Goal: Task Accomplishment & Management: Manage account settings

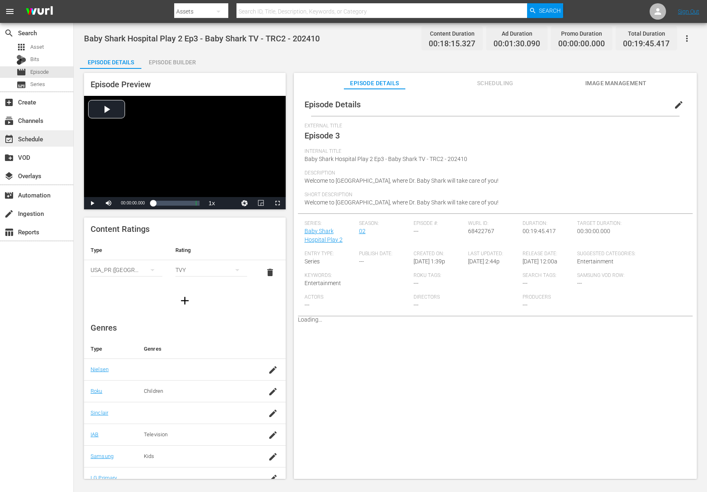
click at [34, 140] on div "event_available Schedule" at bounding box center [23, 137] width 46 height 7
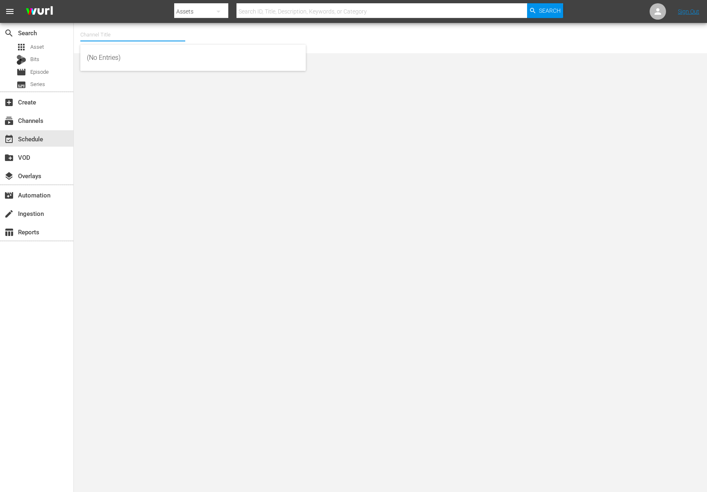
click at [142, 34] on input "text" at bounding box center [132, 35] width 105 height 20
type input "bab"
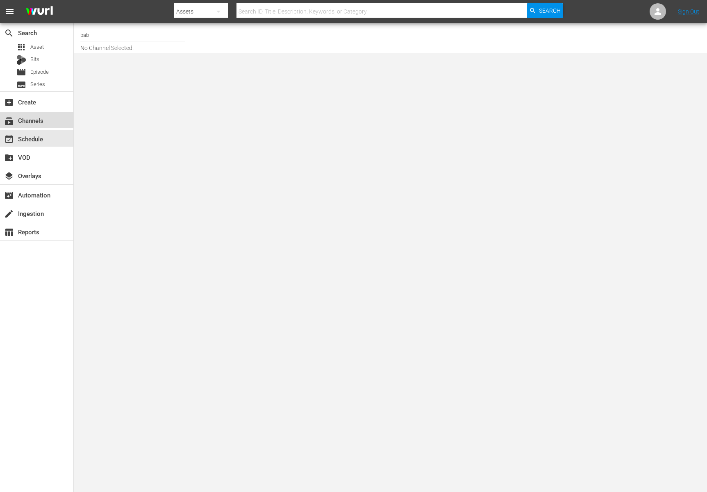
click at [45, 118] on div "subscriptions Channels" at bounding box center [23, 119] width 46 height 7
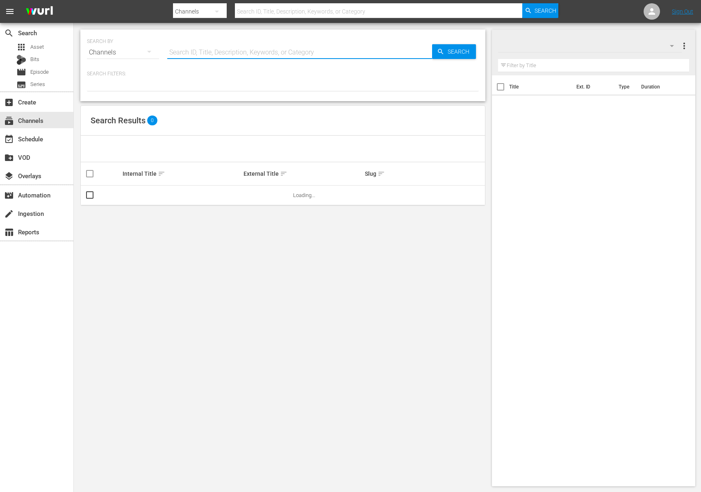
click at [210, 49] on input "text" at bounding box center [299, 53] width 265 height 20
type input "bab"
type input "baby"
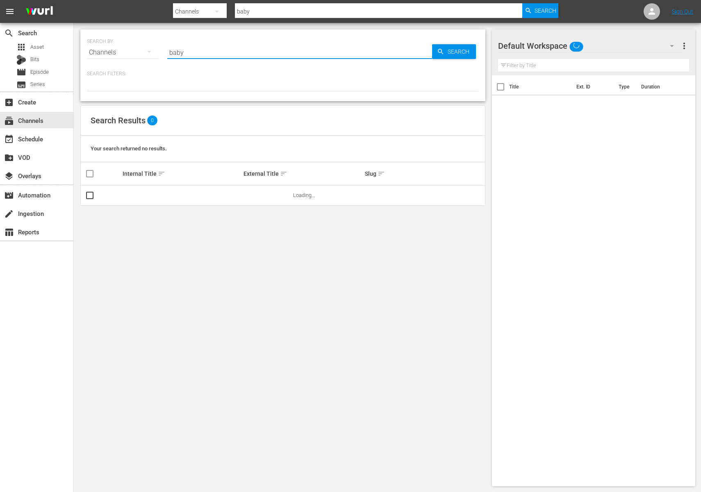
click at [388, 126] on div "Search Results 0" at bounding box center [283, 121] width 404 height 30
click at [456, 55] on span "Search" at bounding box center [460, 51] width 32 height 15
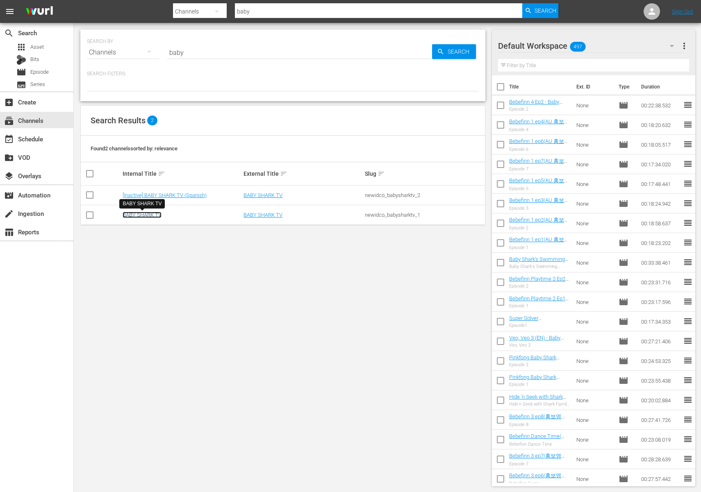
click at [148, 216] on link "BABY SHARK TV" at bounding box center [142, 215] width 39 height 6
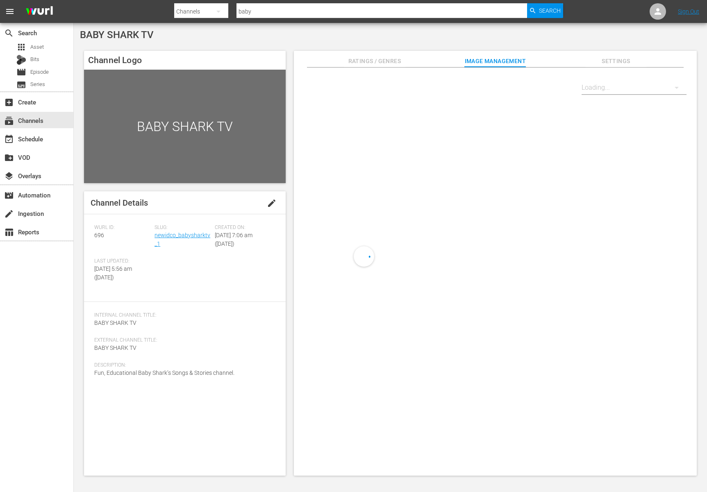
click at [197, 249] on div "Slug: newidco_babysharktv_1" at bounding box center [185, 242] width 60 height 34
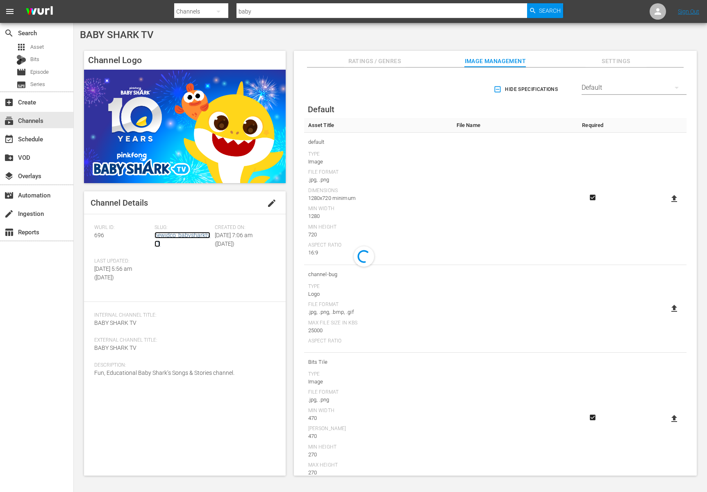
click at [198, 237] on link "newidco_babysharktv_1" at bounding box center [183, 239] width 56 height 15
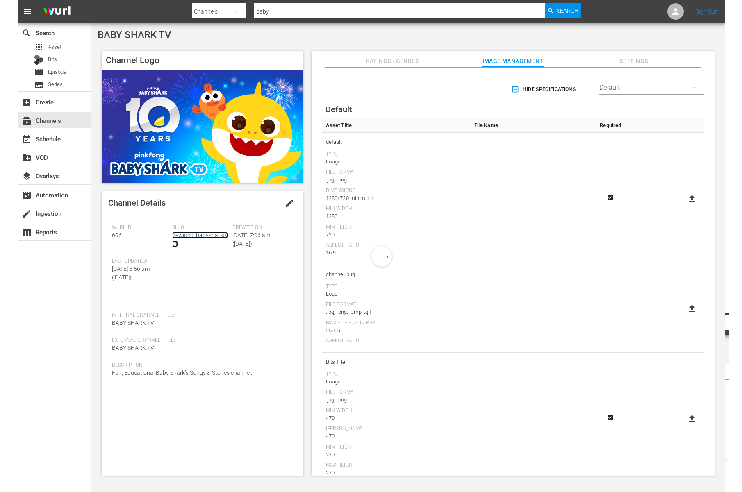
scroll to position [79, 0]
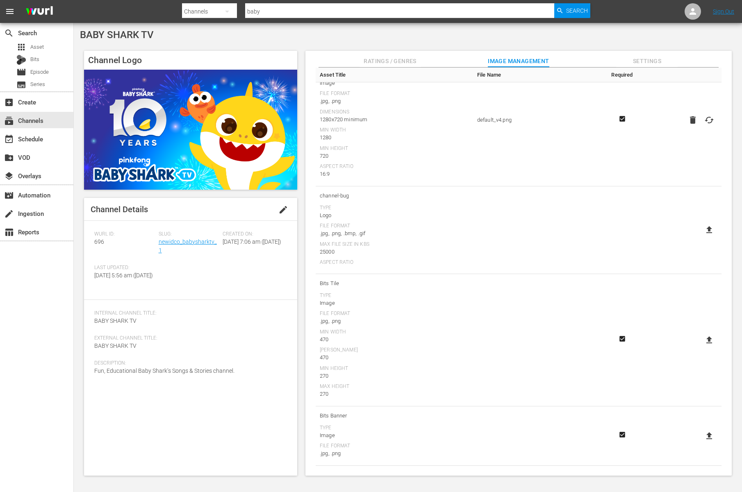
click at [367, 41] on div "BABY SHARK TV Channel Logo Channel Details edit Wurl ID: 696 Slug: newidco_baby…" at bounding box center [408, 255] width 668 height 464
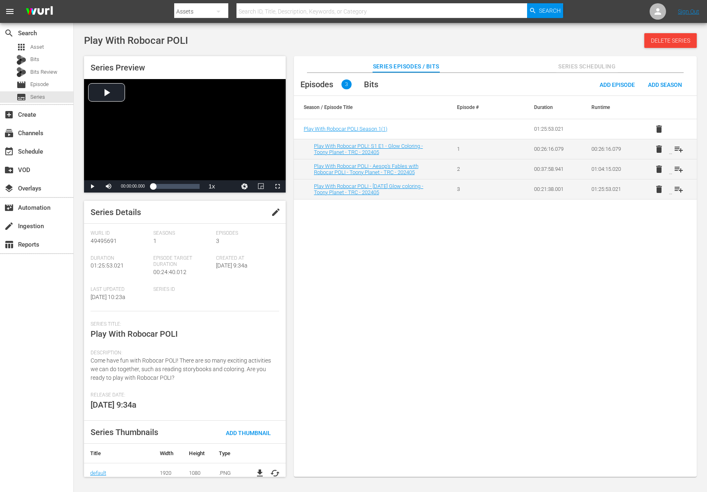
click at [273, 207] on button "edit" at bounding box center [276, 212] width 20 height 20
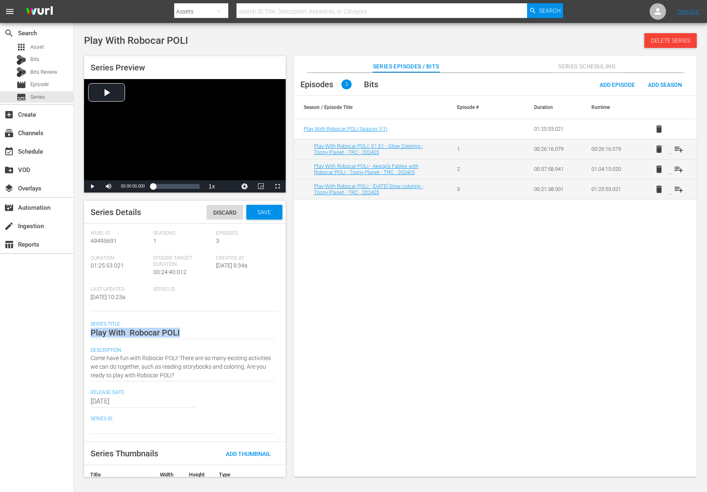
click at [127, 339] on div "Play With Robocar POLI Play With Robocar POLI" at bounding box center [183, 333] width 184 height 20
type textarea "Play With Robocar POLI"
type textarea "Play WithRobocar POLI"
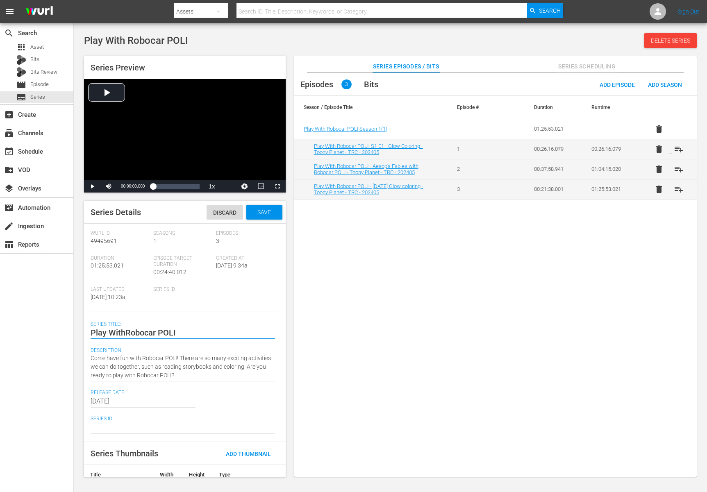
type textarea "Play With Robocar POLI"
click at [250, 217] on div "Save" at bounding box center [264, 212] width 36 height 15
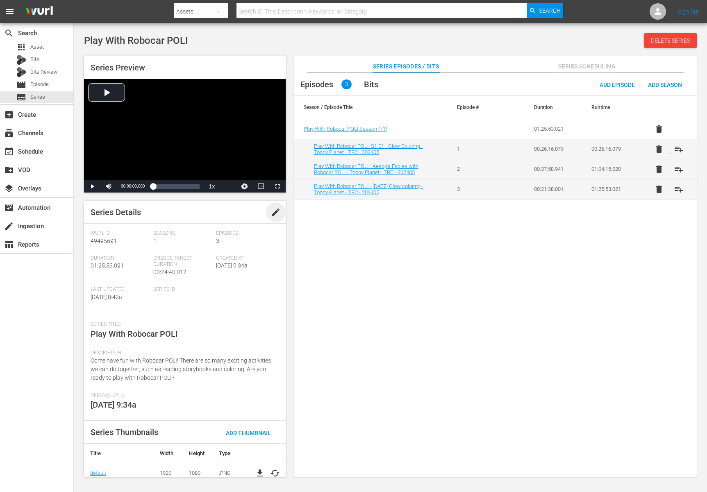
click at [276, 212] on span "edit" at bounding box center [276, 212] width 10 height 10
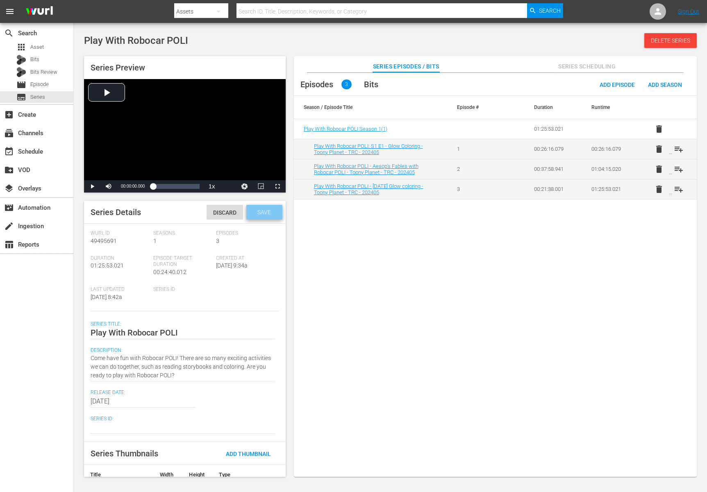
click at [266, 218] on div "Save" at bounding box center [264, 212] width 36 height 15
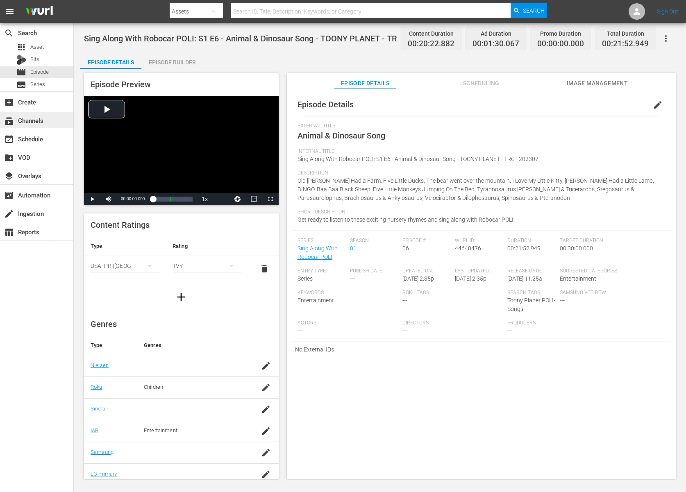
click at [42, 120] on div "subscriptions Channels" at bounding box center [23, 119] width 46 height 7
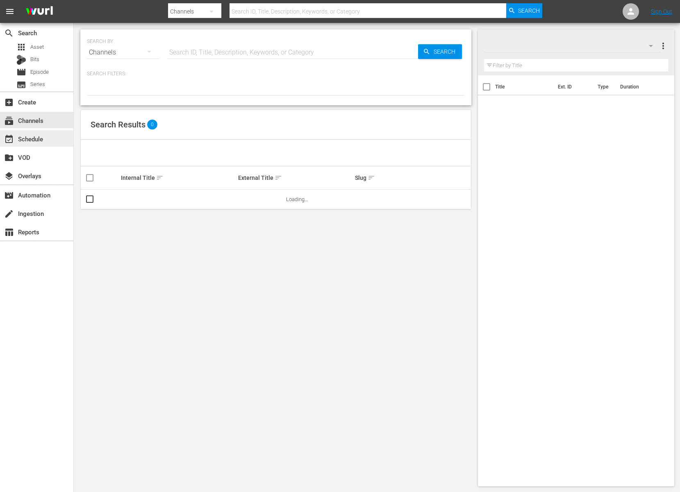
click at [40, 141] on div "event_available Schedule" at bounding box center [23, 137] width 46 height 7
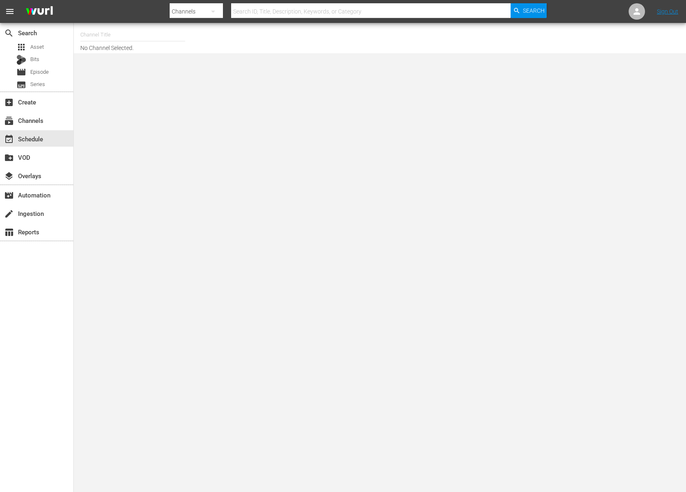
click at [131, 39] on input "text" at bounding box center [132, 35] width 105 height 20
type input "y"
click at [151, 52] on div "TAYO+ - Wurl API (1814 - new_id_co_tayo_1)" at bounding box center [193, 58] width 212 height 20
type input "TAYO+ - Wurl API (1814 - new_id_co_tayo_1)"
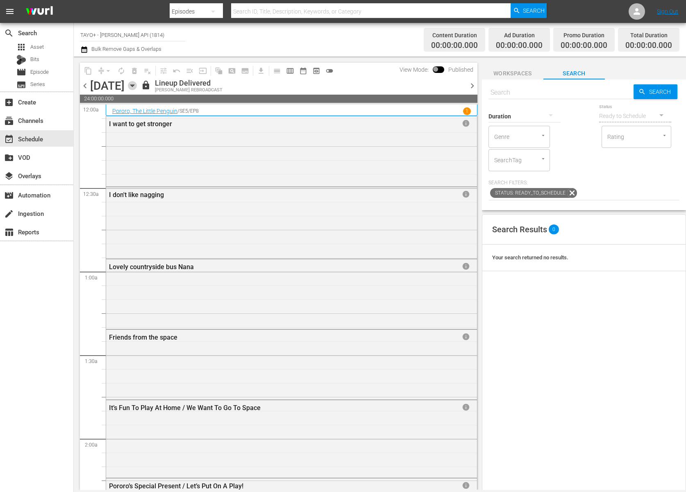
click at [134, 85] on icon "button" at bounding box center [132, 86] width 4 height 2
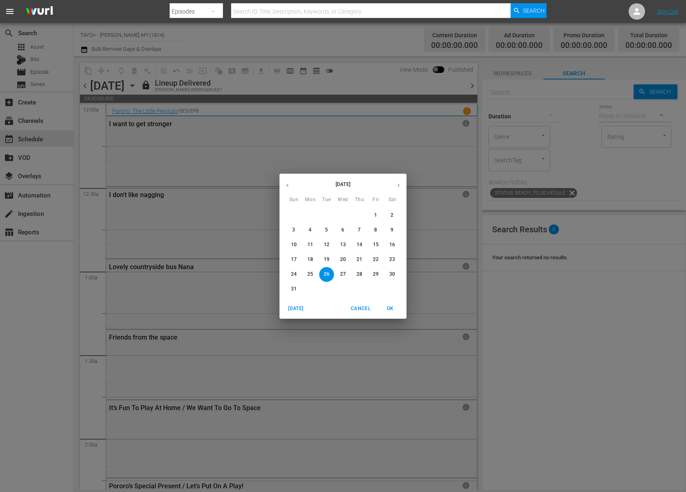
click at [384, 270] on div "29" at bounding box center [376, 274] width 16 height 15
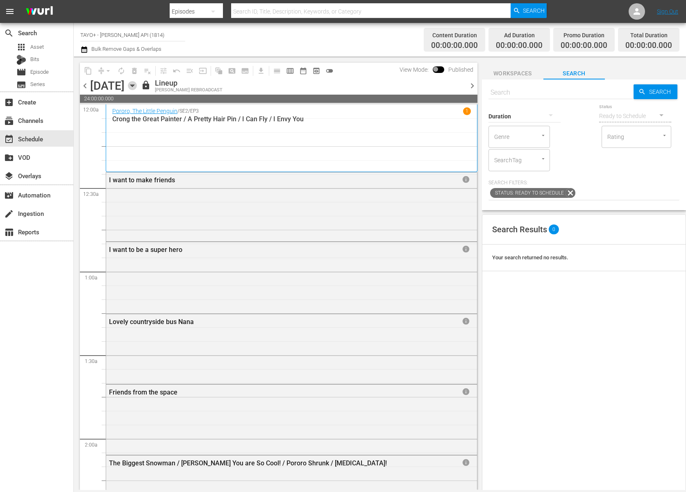
click at [137, 87] on icon "button" at bounding box center [132, 85] width 9 height 9
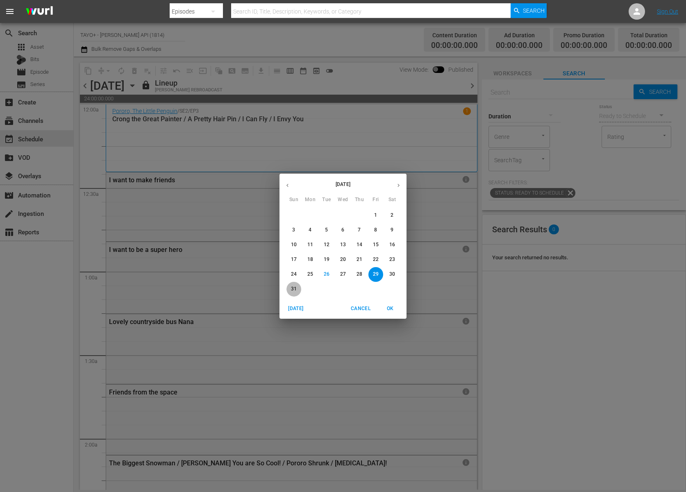
click at [294, 289] on p "31" at bounding box center [294, 289] width 6 height 7
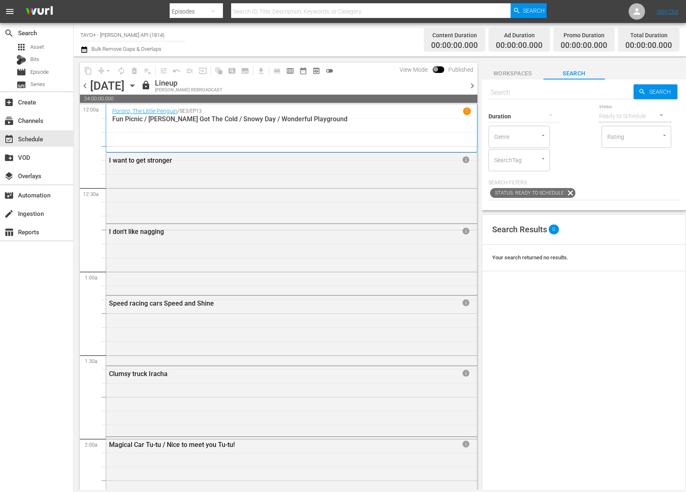
click at [134, 86] on icon "button" at bounding box center [132, 86] width 4 height 2
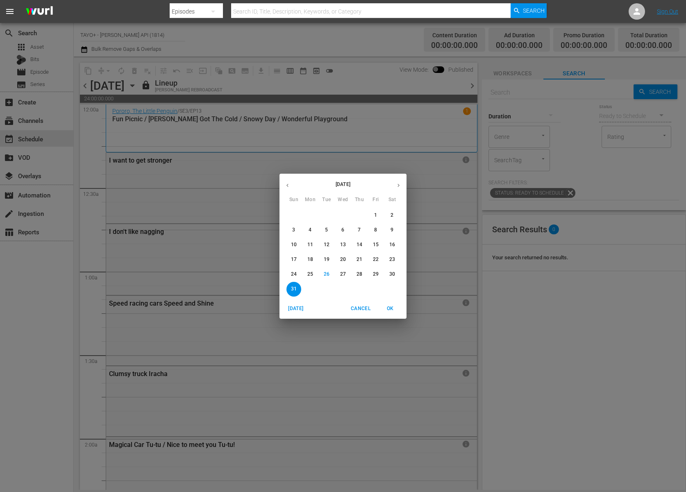
click at [393, 186] on button "button" at bounding box center [399, 185] width 16 height 16
click at [323, 216] on span "2" at bounding box center [326, 215] width 15 height 7
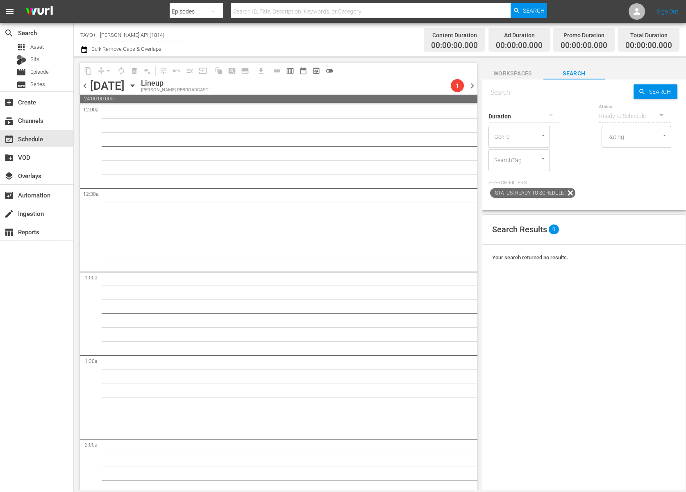
click at [137, 87] on icon "button" at bounding box center [132, 85] width 9 height 9
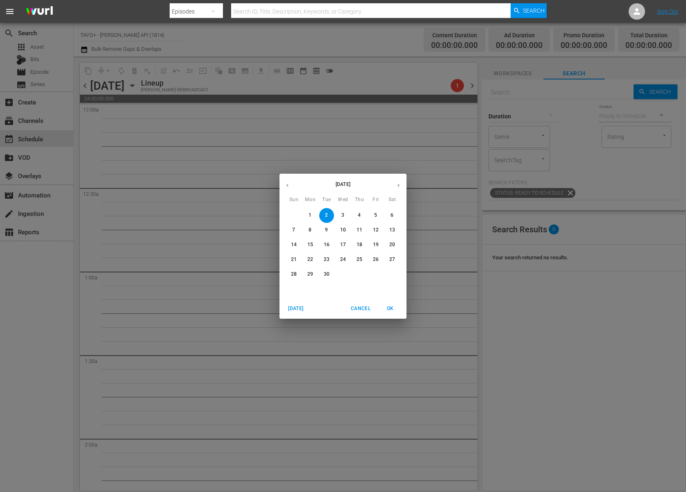
click at [291, 189] on button "button" at bounding box center [288, 185] width 16 height 16
click at [395, 184] on icon "button" at bounding box center [398, 185] width 6 height 6
click at [309, 218] on p "1" at bounding box center [310, 215] width 3 height 7
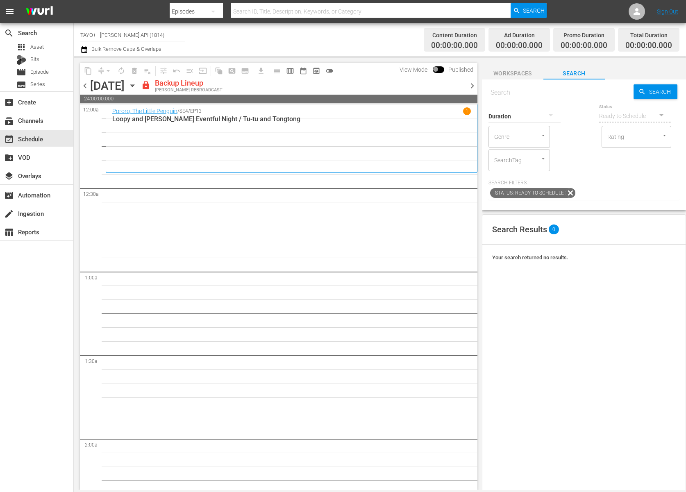
click at [137, 83] on icon "button" at bounding box center [132, 85] width 9 height 9
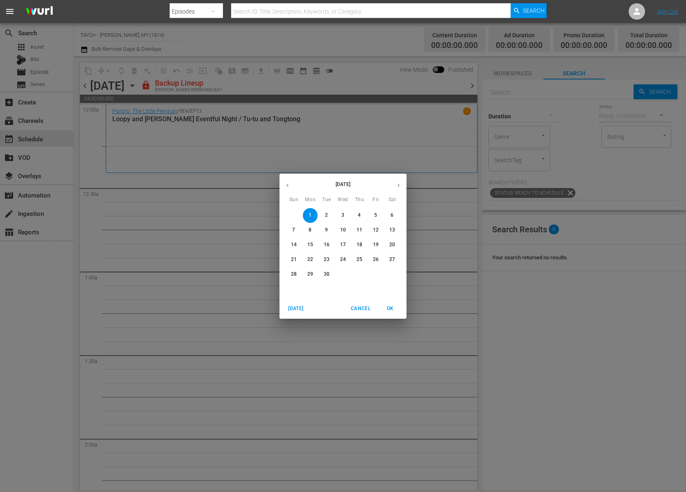
click at [291, 191] on button "button" at bounding box center [288, 185] width 16 height 16
click at [327, 273] on p "26" at bounding box center [327, 274] width 6 height 7
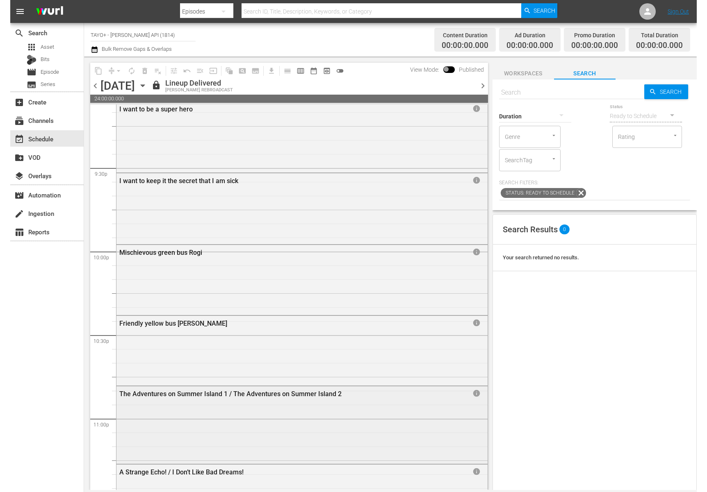
scroll to position [3662, 0]
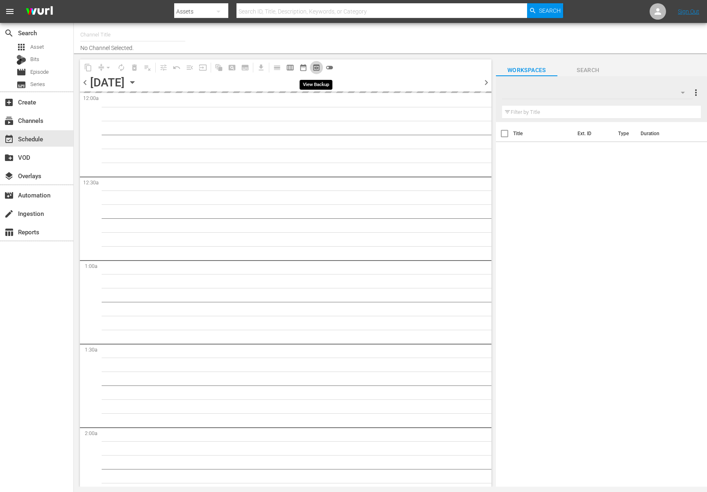
click at [316, 68] on span "preview_outlined" at bounding box center [316, 68] width 8 height 8
type input "BABY SHARK TV (696)"
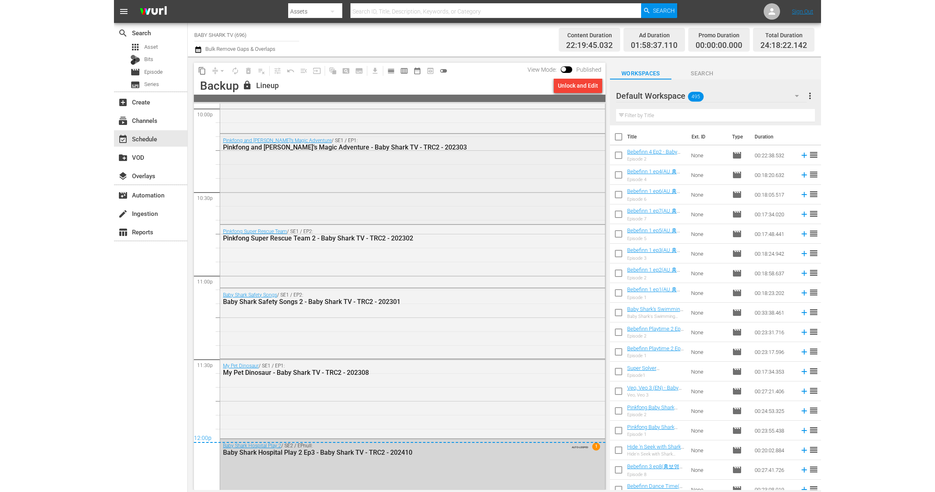
scroll to position [3678, 0]
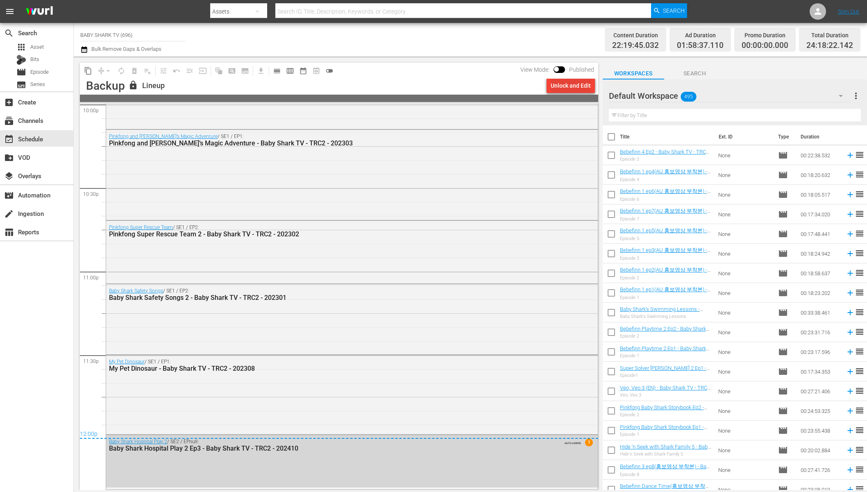
click at [570, 85] on div "Unlock and Edit" at bounding box center [571, 85] width 40 height 15
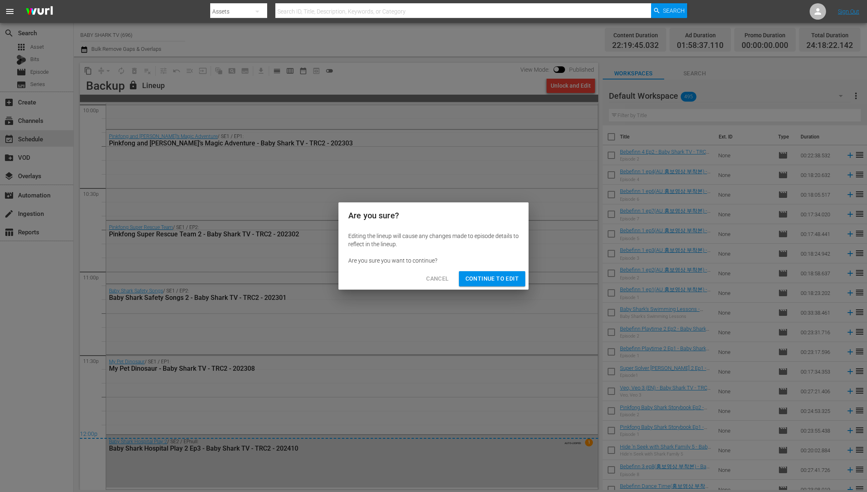
click at [498, 280] on span "Continue to Edit" at bounding box center [492, 279] width 53 height 10
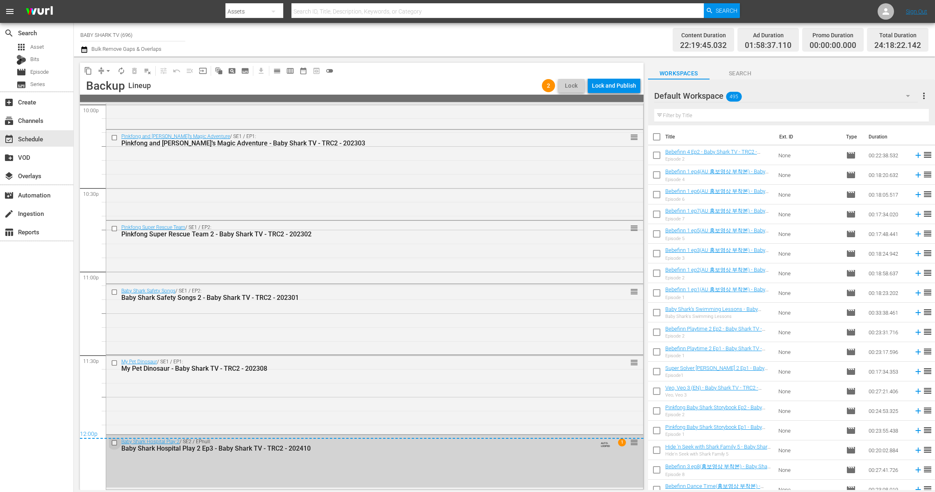
click at [116, 443] on input "checkbox" at bounding box center [115, 443] width 9 height 7
click at [136, 73] on span "delete_forever_outlined" at bounding box center [134, 71] width 8 height 8
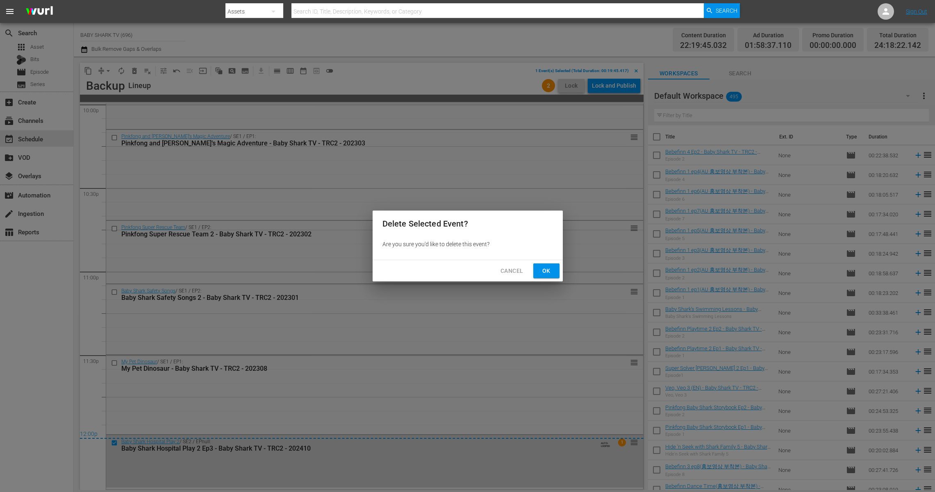
click at [551, 272] on span "Ok" at bounding box center [546, 271] width 13 height 10
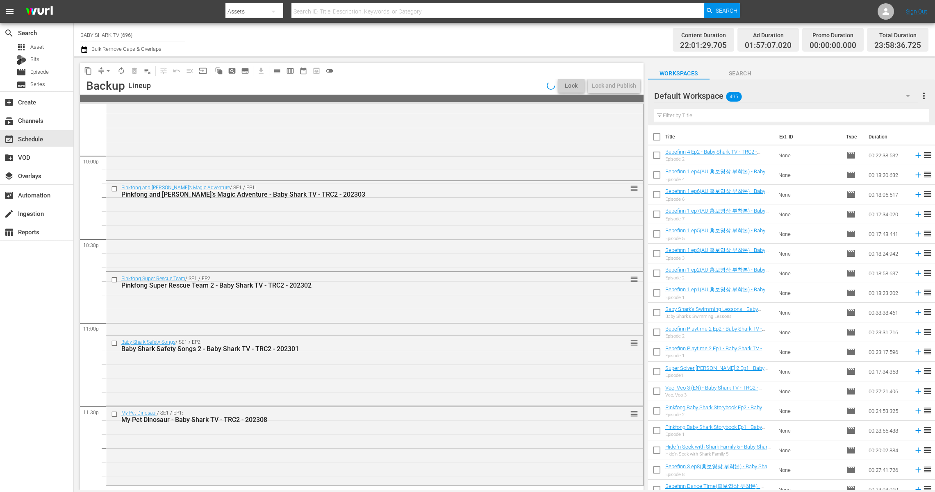
scroll to position [3627, 0]
click at [116, 412] on input "checkbox" at bounding box center [115, 414] width 9 height 7
click at [137, 70] on span "delete_forever_outlined" at bounding box center [134, 71] width 8 height 8
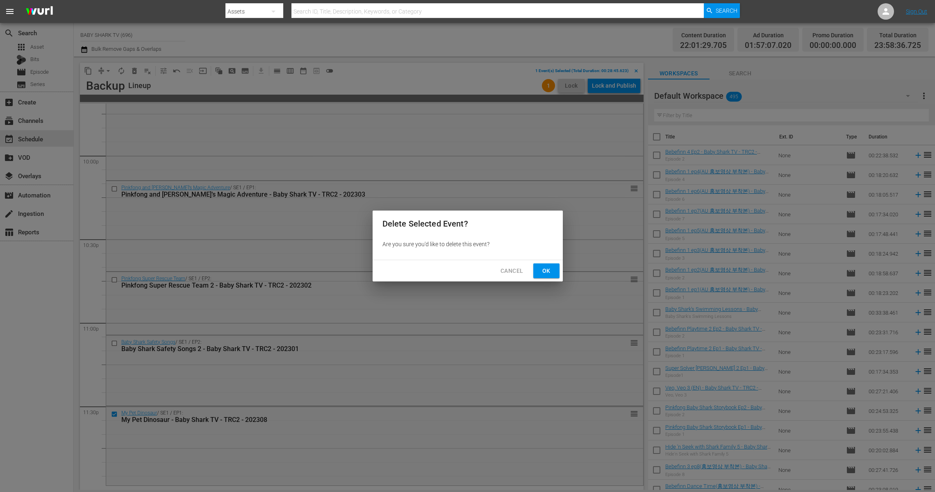
click at [541, 267] on span "Ok" at bounding box center [546, 271] width 13 height 10
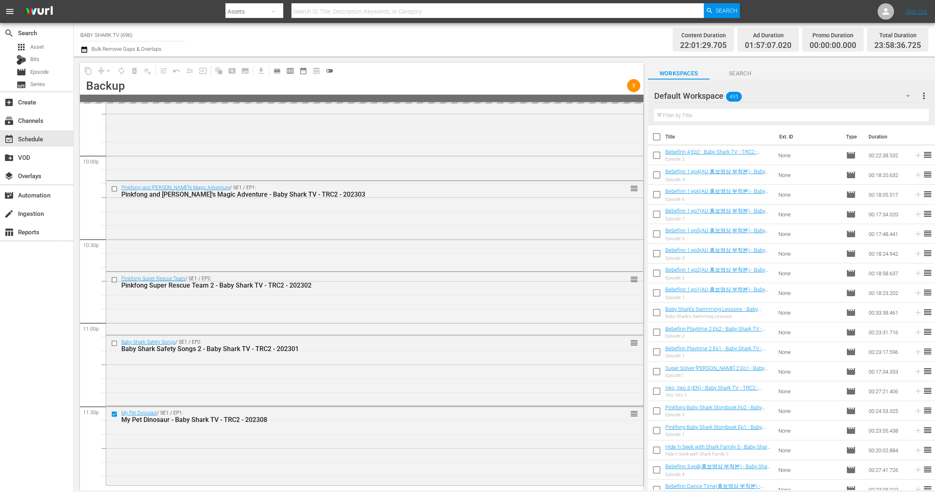
click at [707, 112] on input "text" at bounding box center [791, 115] width 275 height 13
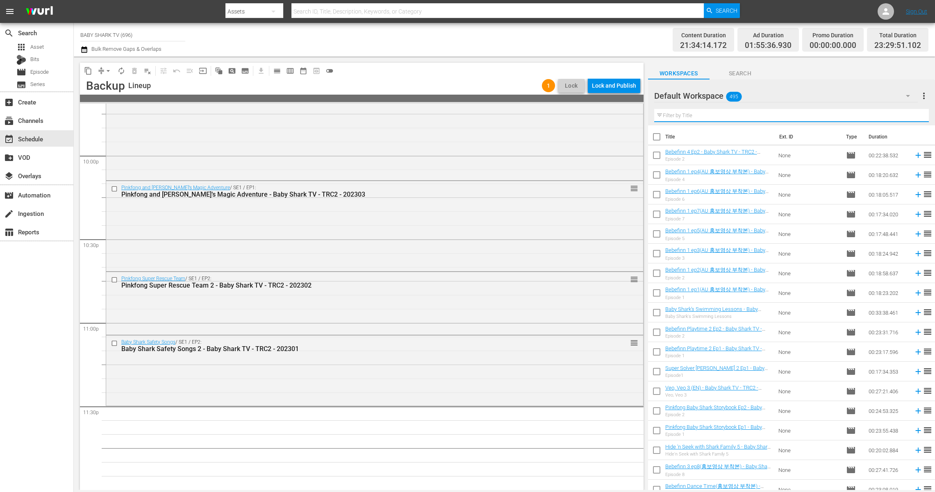
click at [707, 114] on input "text" at bounding box center [791, 115] width 275 height 13
paste input "Veo, Veo"
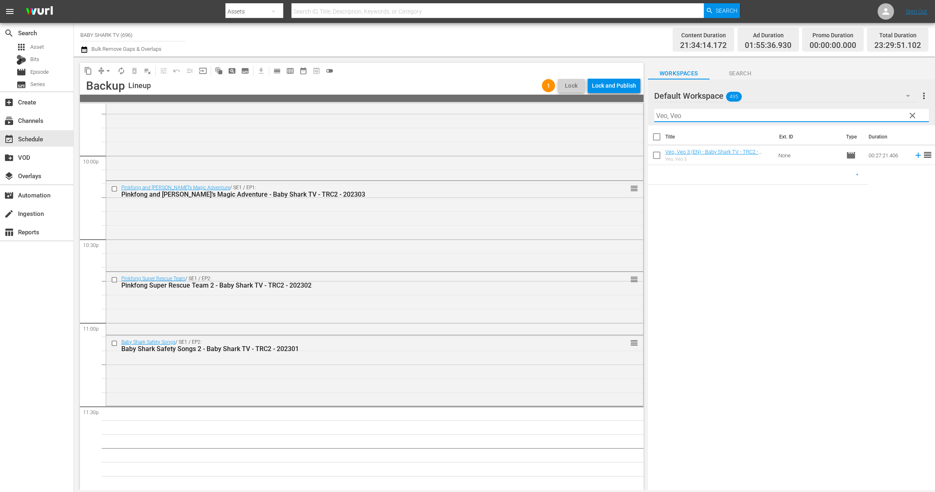
click at [707, 118] on input "Veo, Veo" at bounding box center [791, 115] width 275 height 13
paste input "Best toy car & Color bus"
type input "Best toy car & Color bus"
click at [707, 115] on input "Best toy car & Color bus" at bounding box center [791, 115] width 275 height 13
click at [707, 79] on button "Search" at bounding box center [739, 71] width 61 height 16
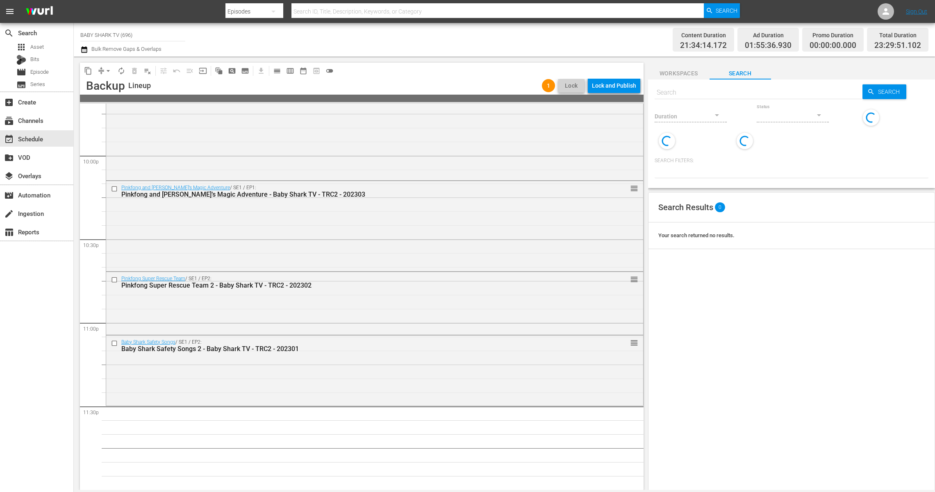
click at [707, 104] on div "Duration Status" at bounding box center [792, 125] width 274 height 47
click at [707, 95] on input "text" at bounding box center [759, 93] width 208 height 20
paste input "Learn ABC with Pinkfong Animal 2"
type input "Learn ABC with Pinkfong Animal 2"
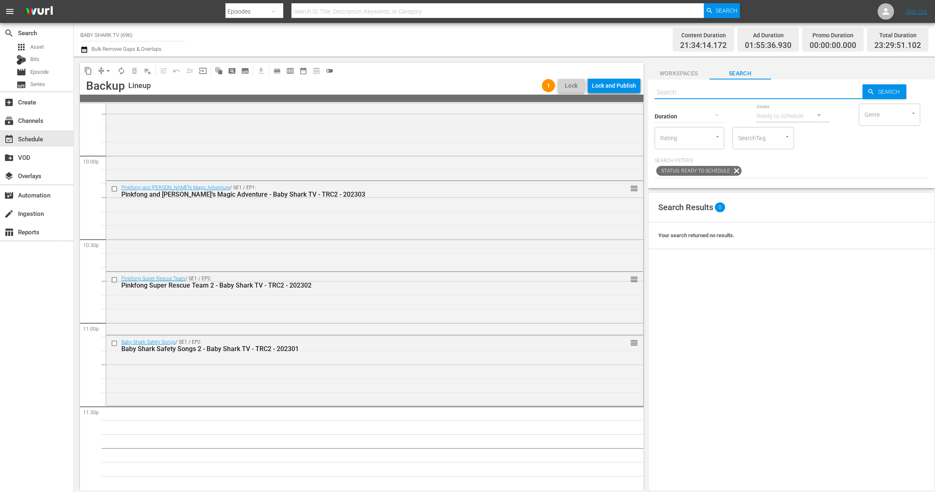
click at [707, 161] on p "Search Filters:" at bounding box center [792, 160] width 274 height 7
click at [707, 89] on input "text" at bounding box center [759, 93] width 208 height 20
paste input "Learn ABC with Pinkfong Animal 2"
type input "Learn ABC with Pinkfong Animal 2"
click at [707, 91] on input "Learn ABC with Pinkfong Animal 2" at bounding box center [759, 93] width 208 height 20
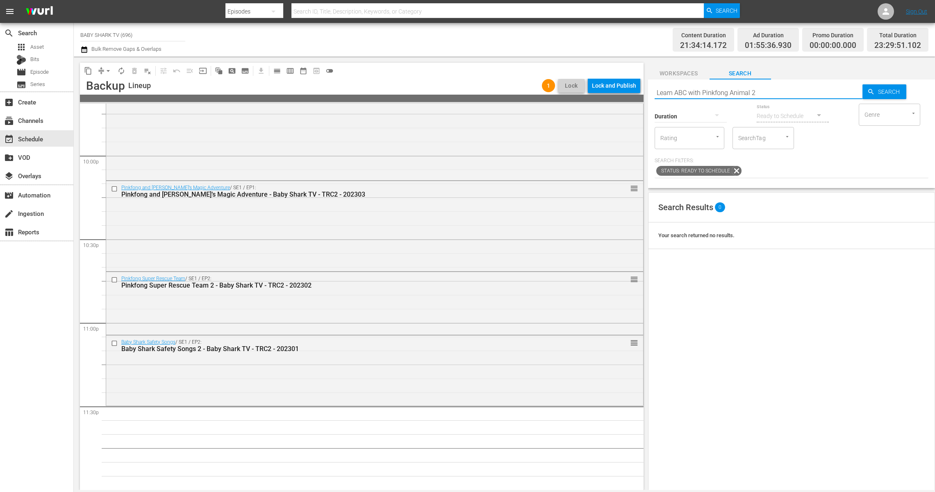
type input "Learn ABC with Pinkfong Animal 2"
type input "Learn ABC with Pinkfong Animal"
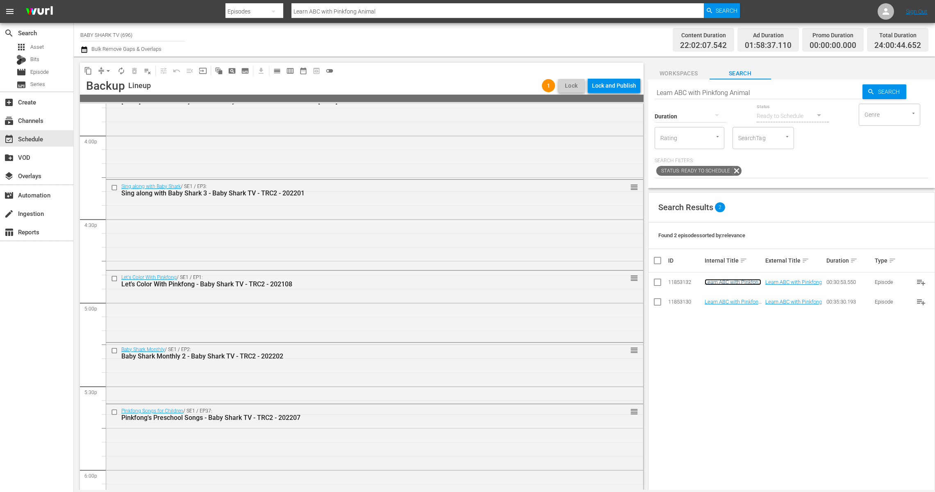
scroll to position [2411, 0]
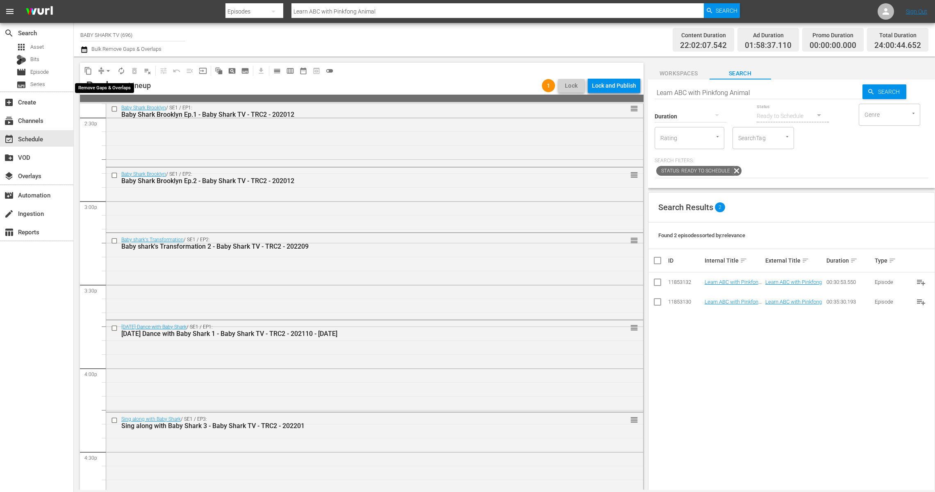
click at [108, 71] on span "arrow_drop_down" at bounding box center [108, 71] width 8 height 8
click at [114, 91] on li "Align to Midnight" at bounding box center [109, 88] width 68 height 14
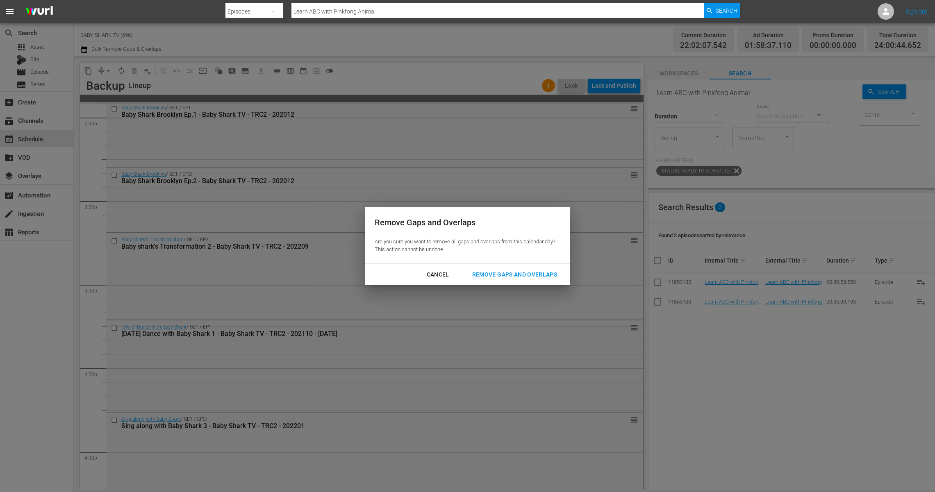
click at [500, 267] on button "Remove Gaps and Overlaps" at bounding box center [514, 274] width 105 height 15
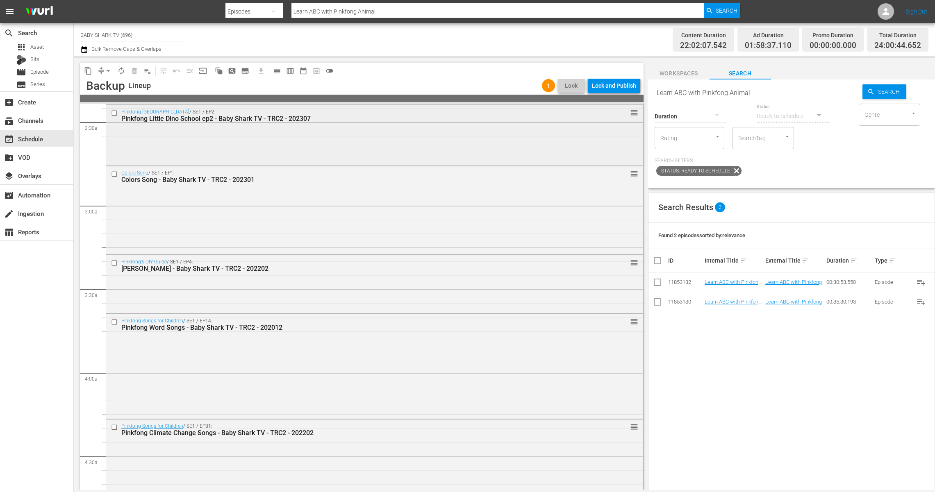
scroll to position [0, 0]
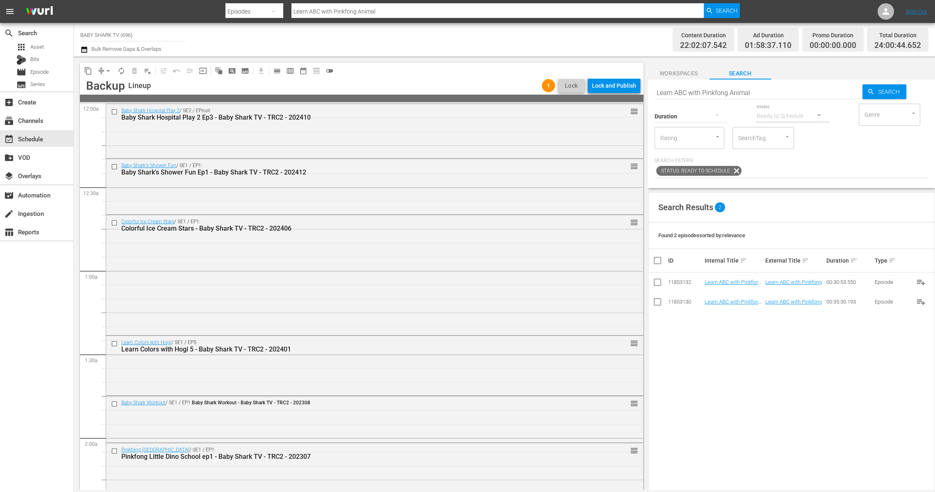
click at [465, 84] on div "Lineup" at bounding box center [333, 85] width 410 height 9
click at [600, 90] on div "Lock and Publish" at bounding box center [614, 85] width 44 height 15
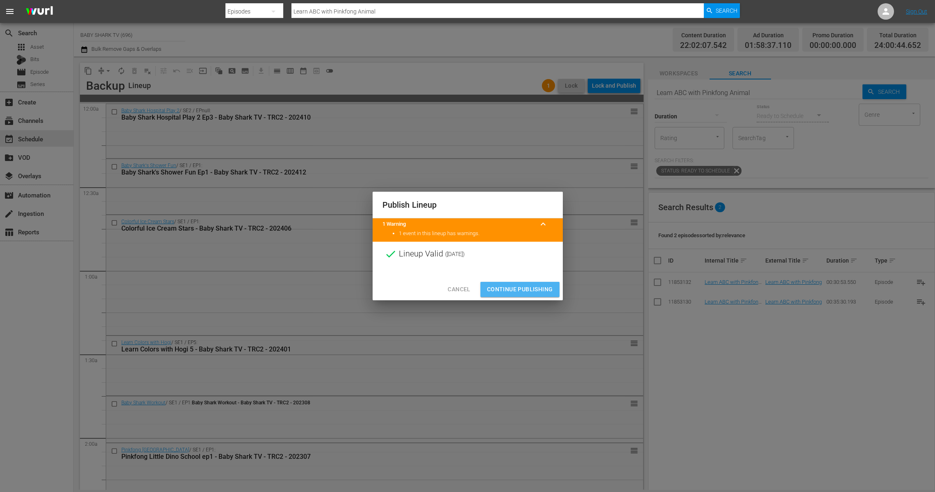
click at [528, 294] on span "Continue Publishing" at bounding box center [520, 289] width 66 height 10
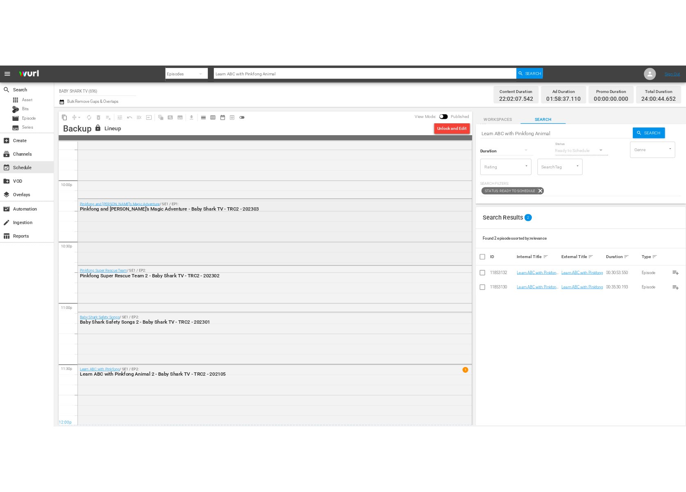
scroll to position [3629, 0]
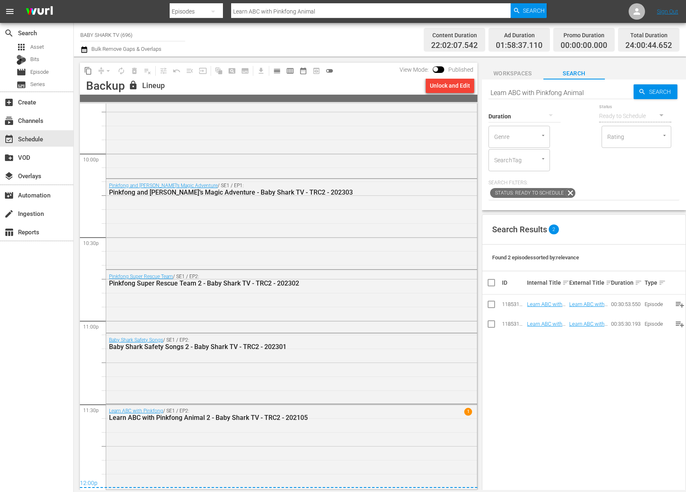
click at [160, 35] on input "BABY SHARK TV (696)" at bounding box center [132, 35] width 105 height 20
click at [114, 51] on div "Toony Planet (841 - newidco_kidspangtv_1)" at bounding box center [193, 58] width 212 height 20
type input "Toony Planet (841 - newidco_kidspangtv_1)"
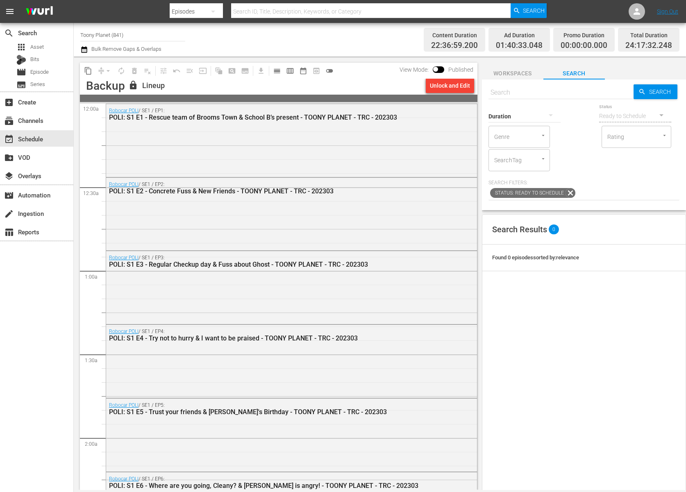
click at [244, 34] on div "Channel Title Toony Planet (841) Bulk Remove Gaps & Overlaps" at bounding box center [243, 40] width 327 height 30
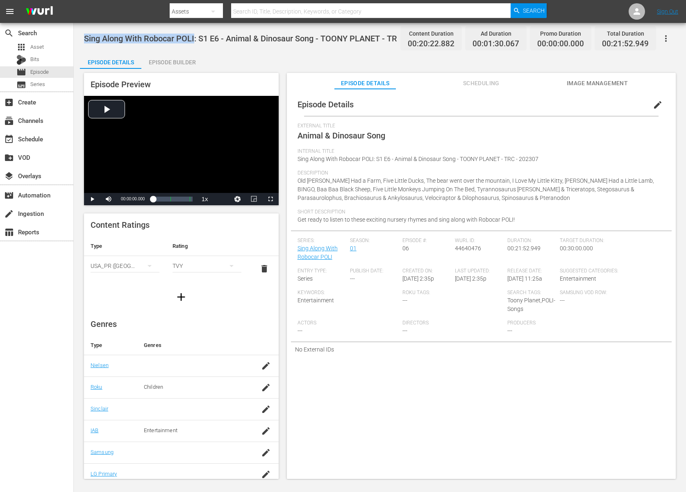
drag, startPoint x: 83, startPoint y: 41, endPoint x: 195, endPoint y: 39, distance: 111.9
click at [195, 39] on div "Sing Along With Robocar POLI: S1 E6 - Animal & Dinosaur Song - TOONY PLANET - T…" at bounding box center [380, 251] width 612 height 457
copy span "Sing Along With Robocar POLI"
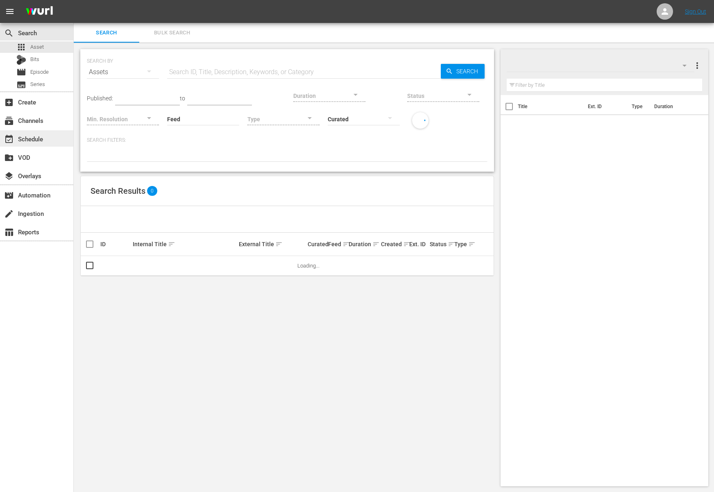
click at [37, 138] on div "event_available Schedule" at bounding box center [23, 137] width 46 height 7
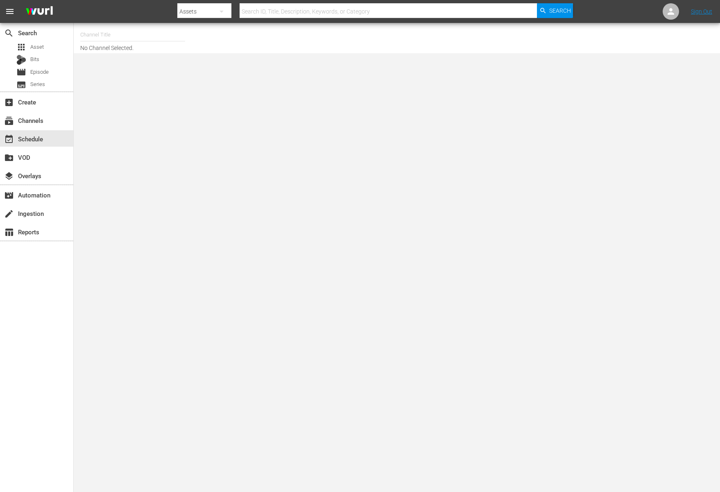
click at [134, 29] on input "text" at bounding box center [132, 35] width 105 height 20
click at [128, 56] on div "BABY SHARK TV (696 - newidco_babysharktv_1)" at bounding box center [193, 58] width 212 height 20
type input "BABY SHARK TV (696 - newidco_babysharktv_1)"
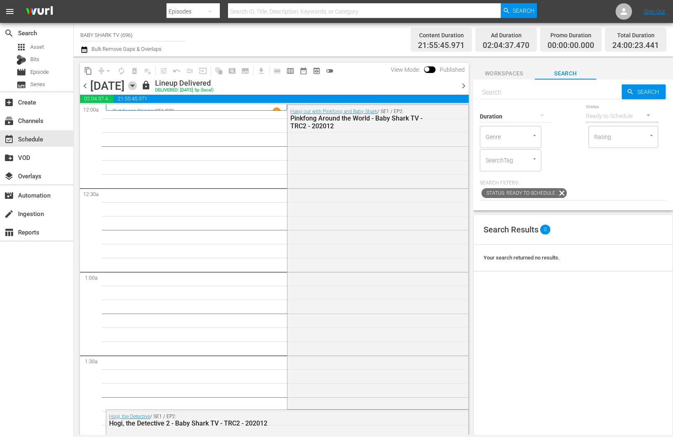
click at [137, 86] on icon "button" at bounding box center [132, 85] width 9 height 9
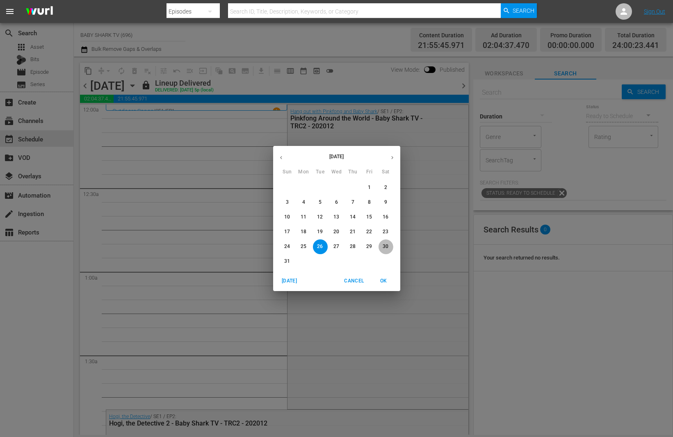
click at [387, 246] on p "30" at bounding box center [385, 246] width 6 height 7
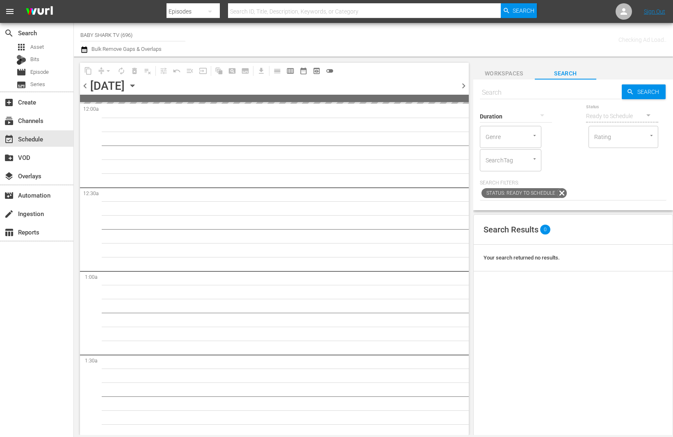
click at [137, 86] on icon "button" at bounding box center [132, 85] width 9 height 9
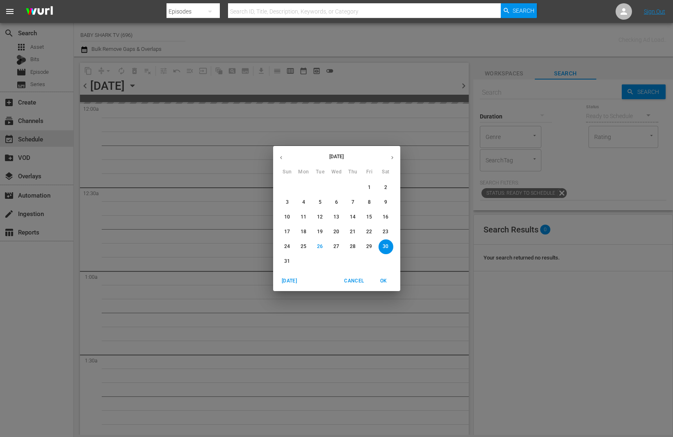
click at [391, 163] on button "button" at bounding box center [392, 158] width 16 height 16
click at [307, 193] on button "1" at bounding box center [303, 187] width 15 height 15
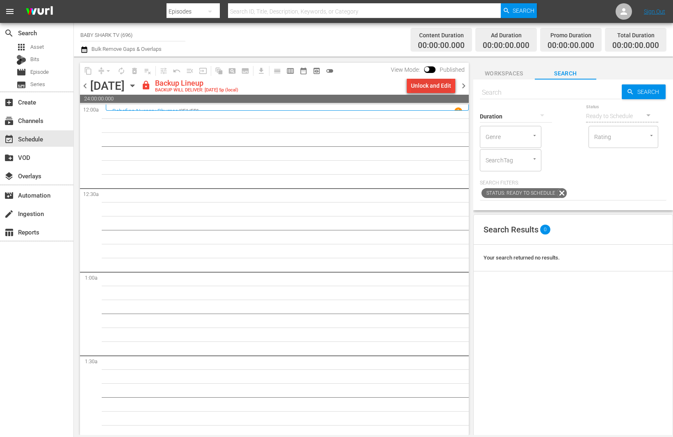
click at [434, 86] on div "Unlock and Edit" at bounding box center [431, 85] width 40 height 15
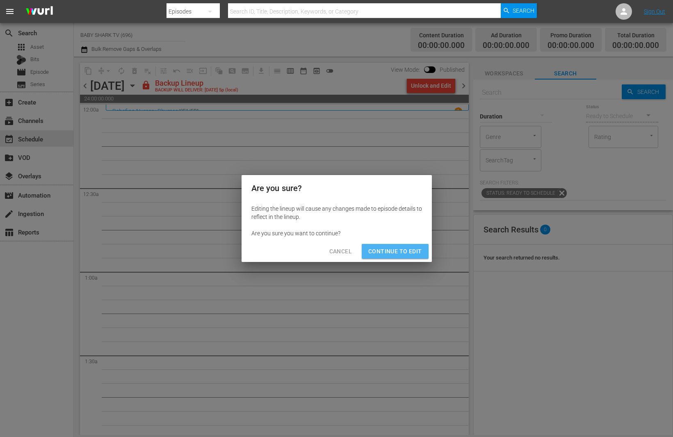
click at [402, 257] on button "Continue to Edit" at bounding box center [394, 251] width 66 height 15
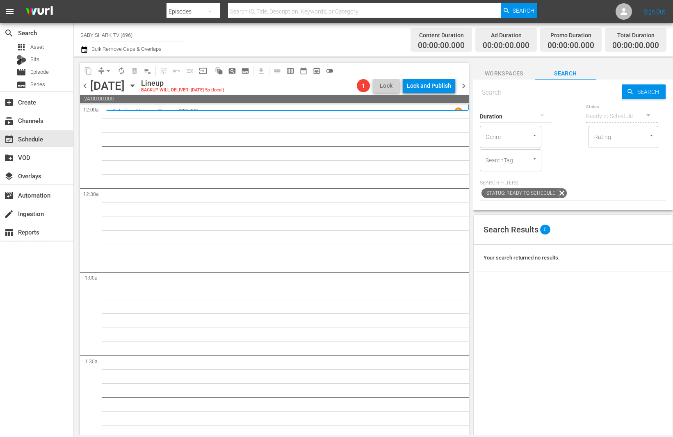
click at [137, 83] on icon "button" at bounding box center [132, 85] width 9 height 9
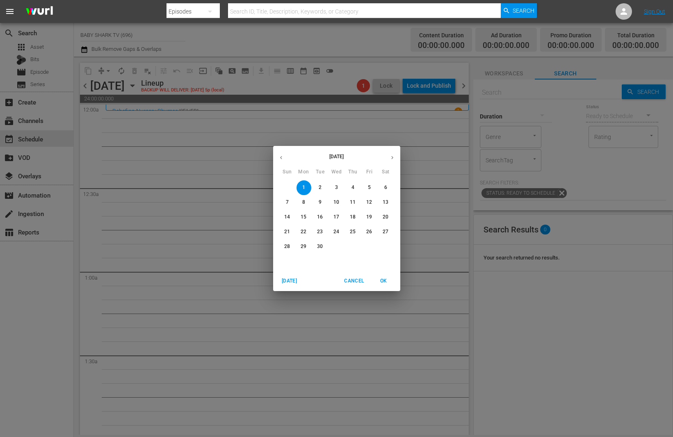
click at [325, 189] on span "2" at bounding box center [320, 187] width 15 height 7
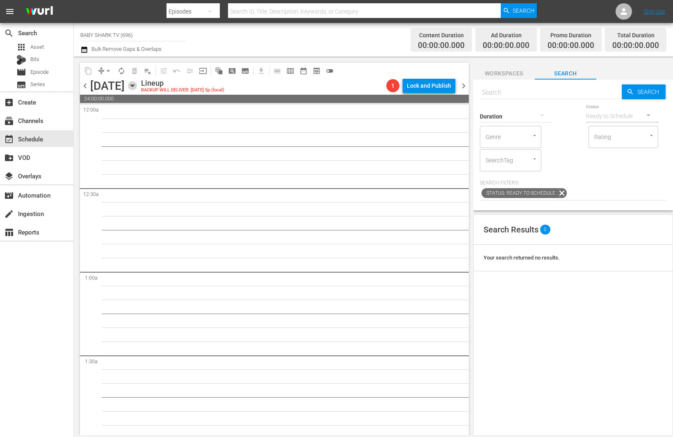
click at [137, 86] on icon "button" at bounding box center [132, 85] width 9 height 9
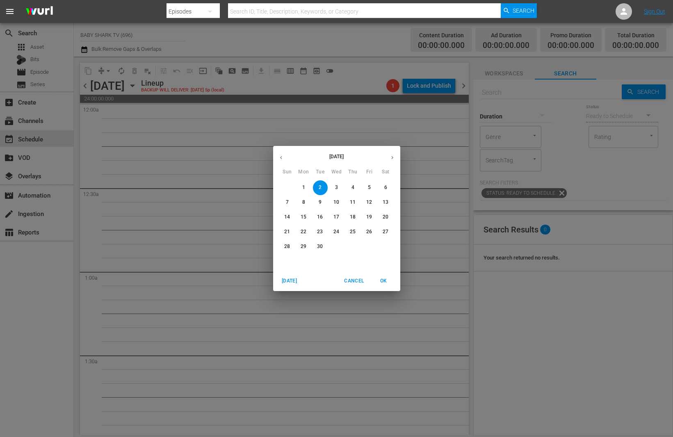
click at [283, 161] on button "button" at bounding box center [281, 158] width 16 height 16
click at [382, 247] on span "30" at bounding box center [385, 246] width 15 height 7
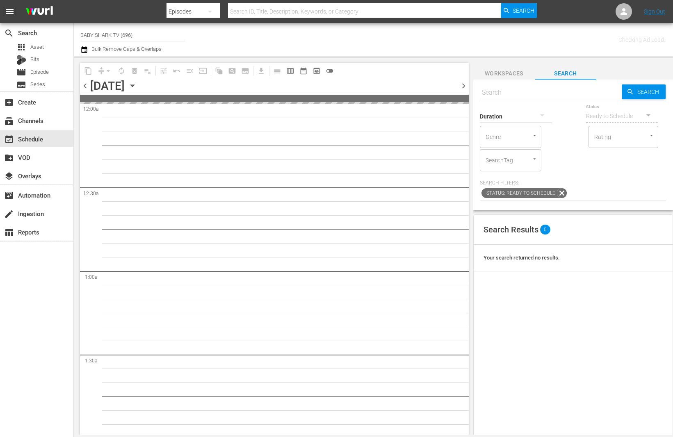
click at [125, 89] on div "Saturday, August 30th" at bounding box center [107, 86] width 34 height 14
click at [137, 87] on icon "button" at bounding box center [132, 85] width 9 height 9
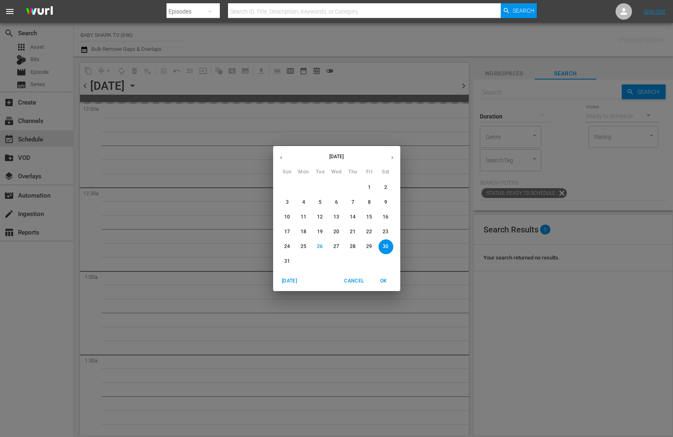
click at [336, 249] on p "27" at bounding box center [336, 246] width 6 height 7
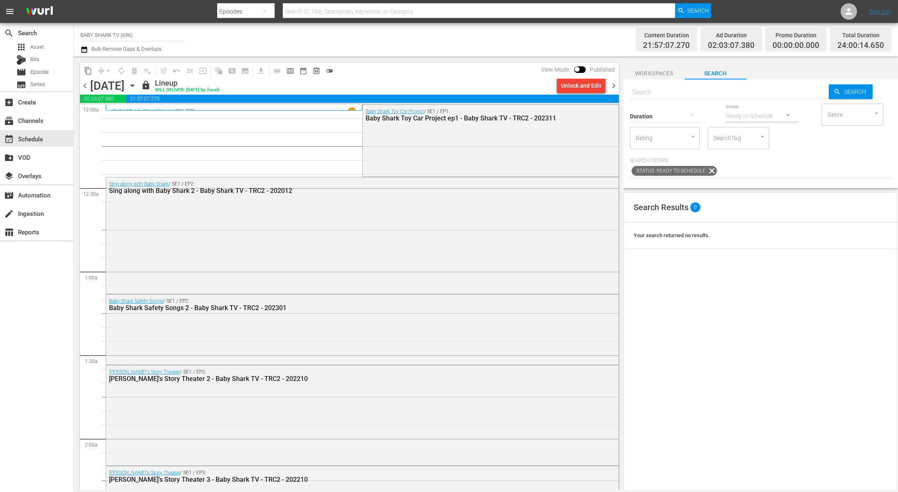
click at [137, 88] on icon "button" at bounding box center [132, 85] width 9 height 9
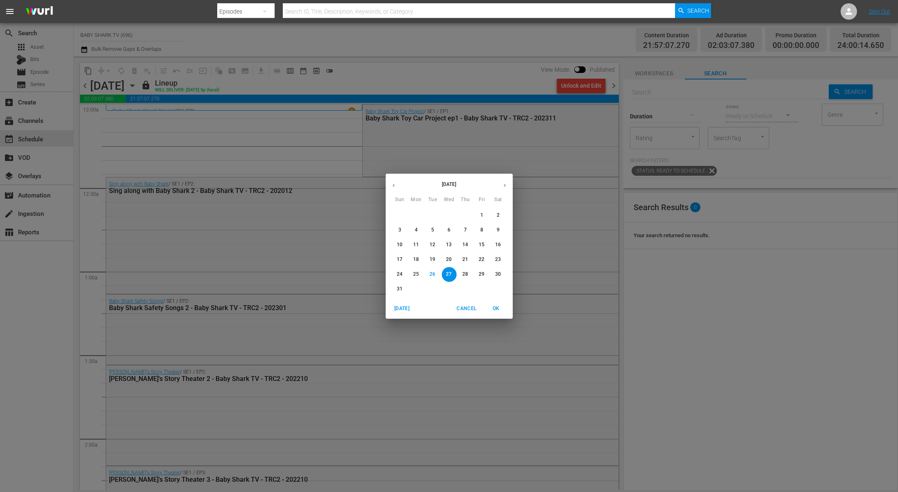
click at [225, 87] on div "August 2025 Sun Mon Tue Wed Thu Fri Sat 27 28 29 30 31 1 2 3 4 5 6 7 8 9 10 11 …" at bounding box center [449, 246] width 898 height 492
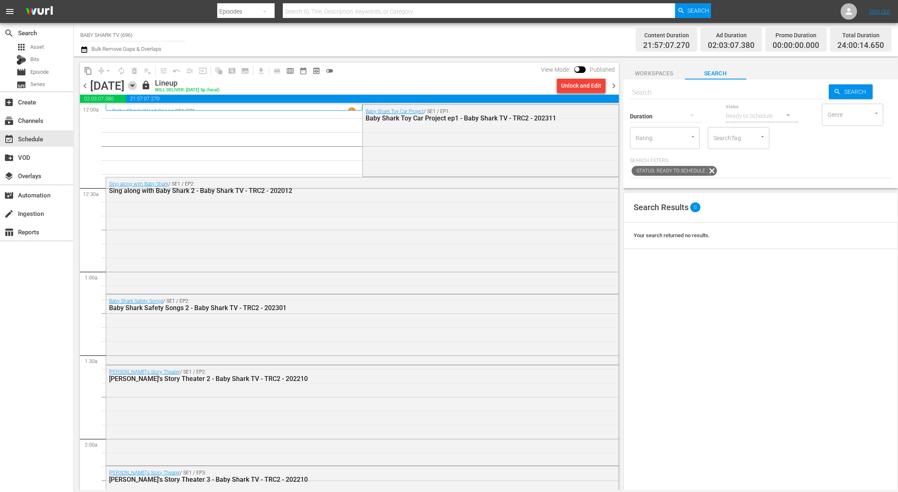
click at [137, 87] on icon "button" at bounding box center [132, 85] width 9 height 9
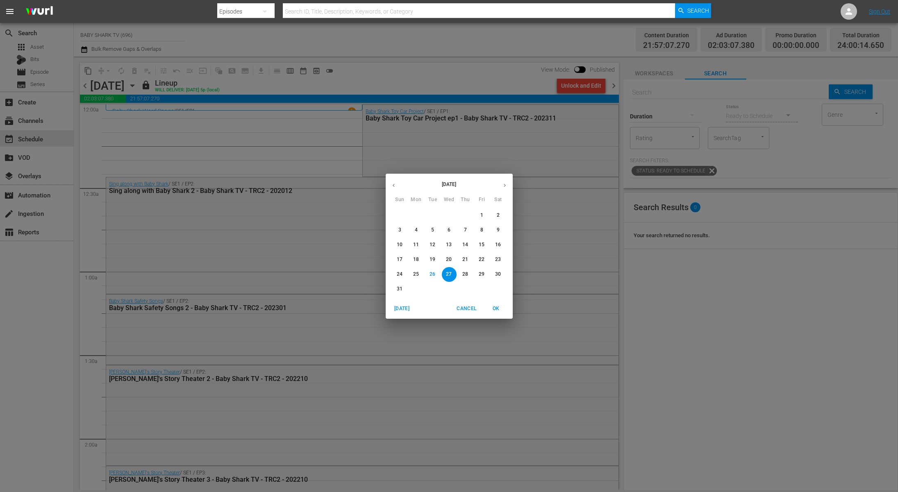
click at [307, 163] on div "August 2025 Sun Mon Tue Wed Thu Fri Sat 27 28 29 30 31 1 2 3 4 5 6 7 8 9 10 11 …" at bounding box center [449, 246] width 898 height 492
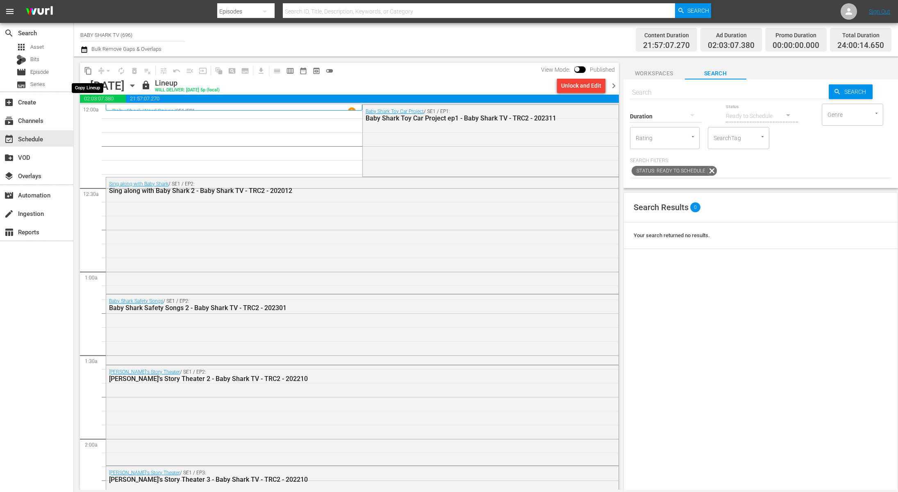
click at [89, 73] on span "content_copy" at bounding box center [88, 71] width 8 height 8
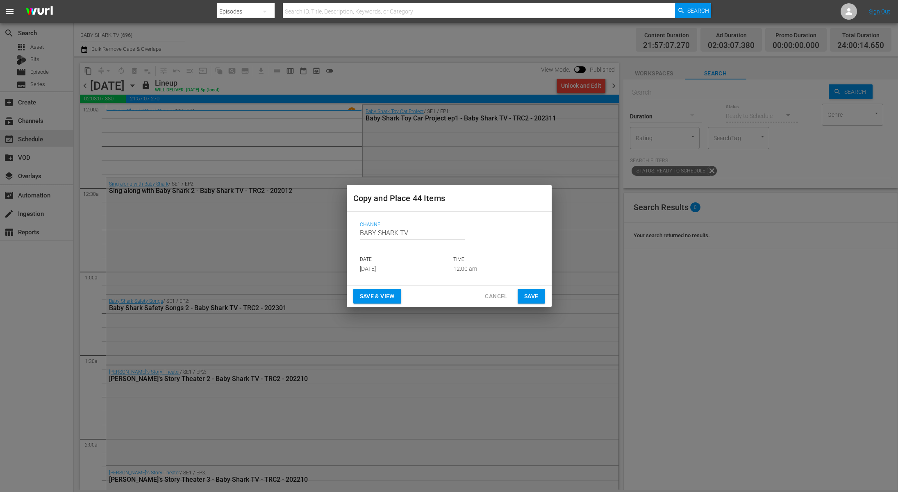
click at [410, 267] on input "Aug 28th 2025" at bounding box center [402, 269] width 85 height 12
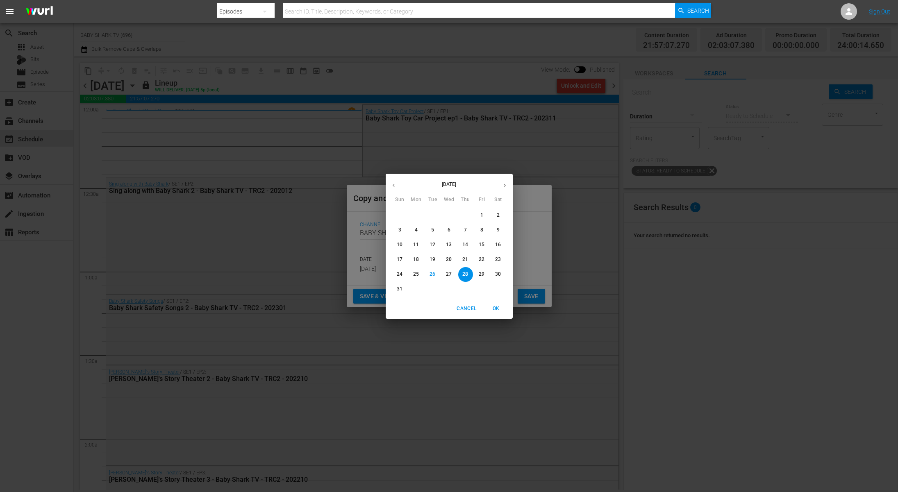
click at [504, 185] on icon "button" at bounding box center [505, 185] width 6 height 6
click at [418, 217] on span "1" at bounding box center [416, 215] width 15 height 7
type input "Sep 1st 2025"
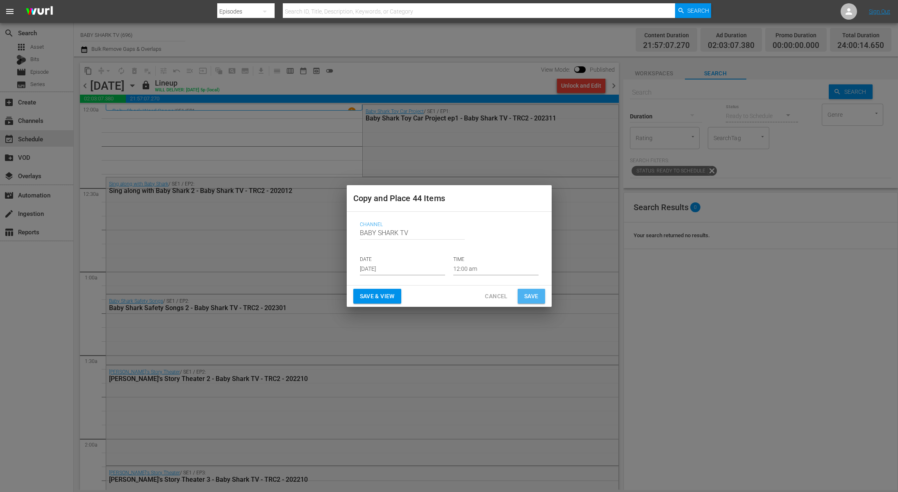
click at [525, 295] on span "Save" at bounding box center [531, 296] width 14 height 10
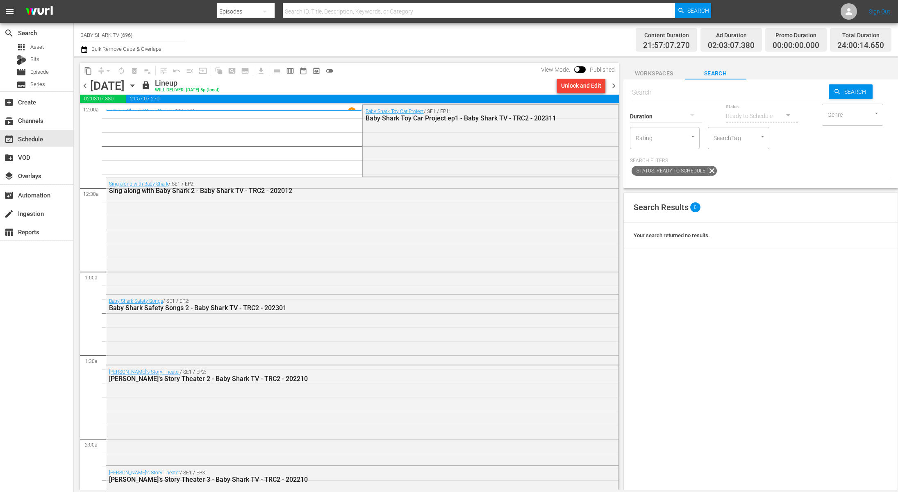
click at [137, 85] on icon "button" at bounding box center [132, 85] width 9 height 9
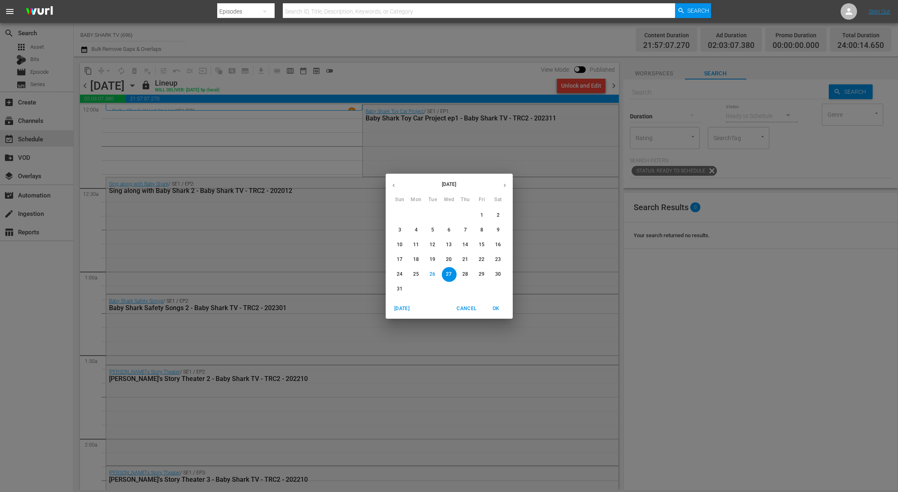
click at [451, 293] on div "3" at bounding box center [449, 289] width 16 height 15
click at [452, 292] on div "3" at bounding box center [449, 289] width 16 height 15
click at [468, 305] on span "Cancel" at bounding box center [467, 309] width 20 height 9
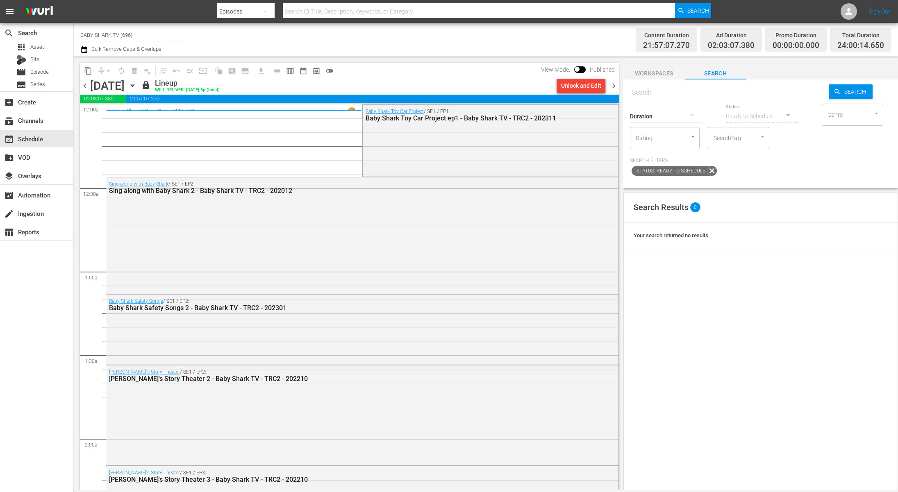
click at [137, 86] on icon "button" at bounding box center [132, 85] width 9 height 9
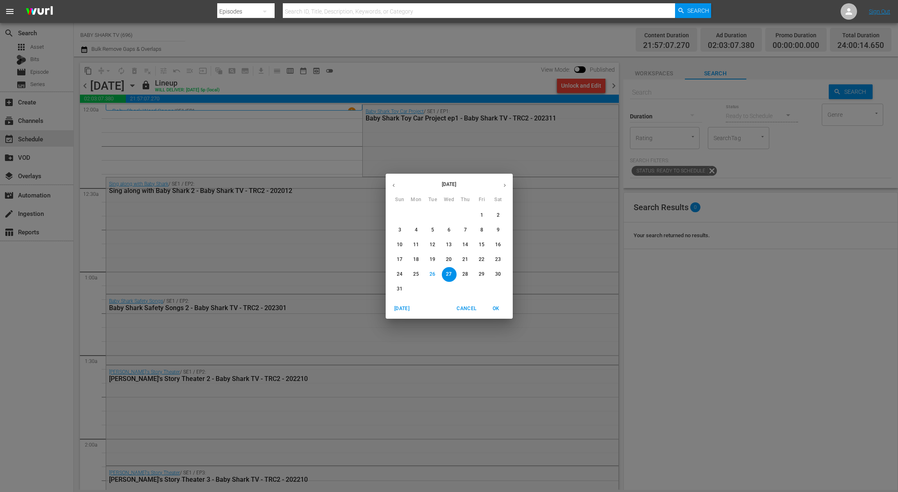
click at [470, 273] on span "28" at bounding box center [465, 274] width 15 height 7
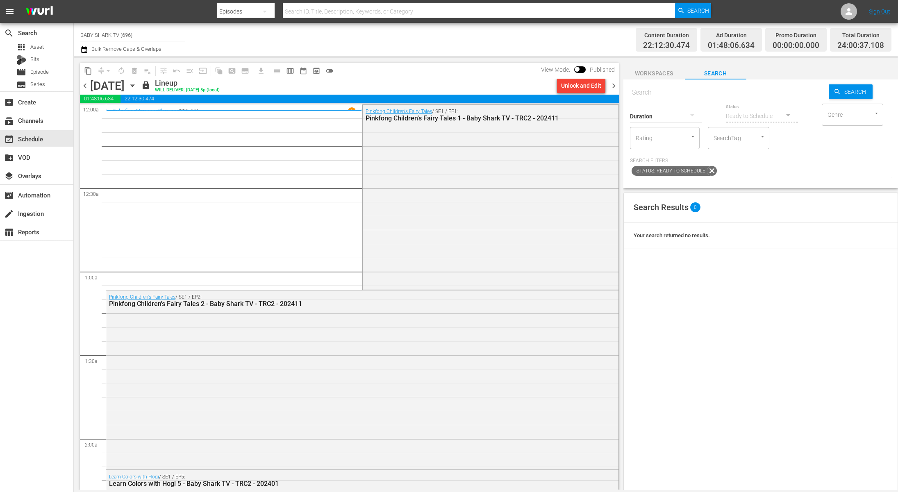
click at [137, 88] on icon "button" at bounding box center [132, 85] width 9 height 9
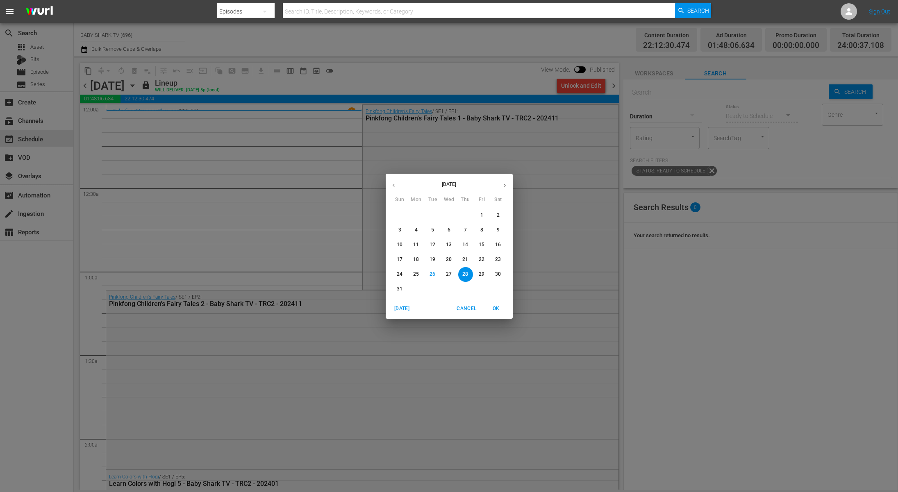
click at [216, 142] on div "August 2025 Sun Mon Tue Wed Thu Fri Sat 27 28 29 30 31 1 2 3 4 5 6 7 8 9 10 11 …" at bounding box center [449, 246] width 898 height 492
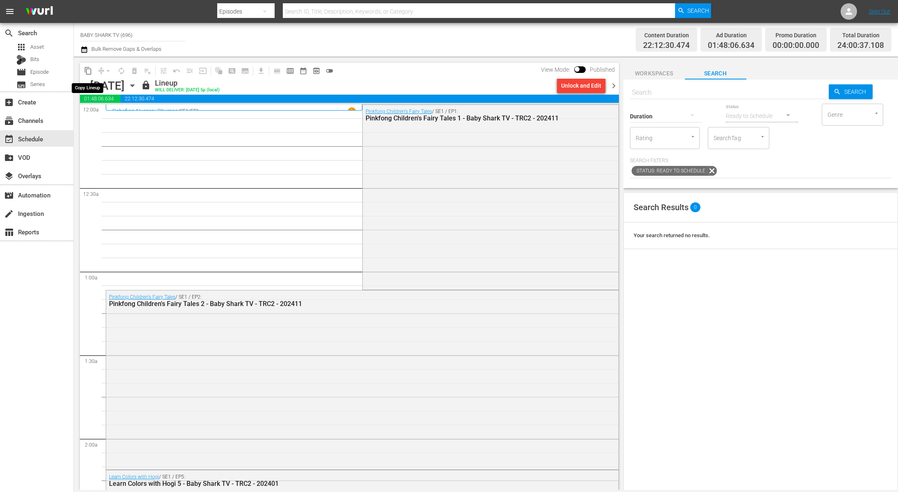
click at [92, 73] on button "content_copy" at bounding box center [88, 70] width 13 height 13
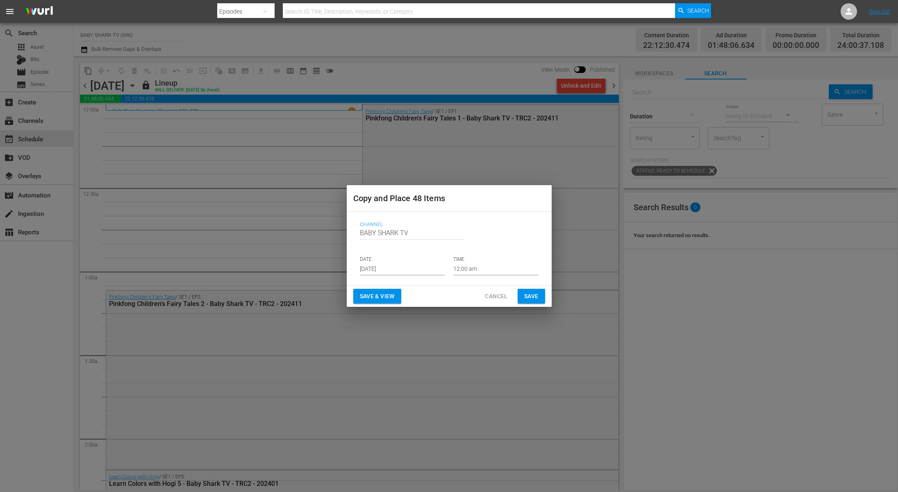
click at [427, 269] on input "Aug 28th 2025" at bounding box center [402, 269] width 85 height 12
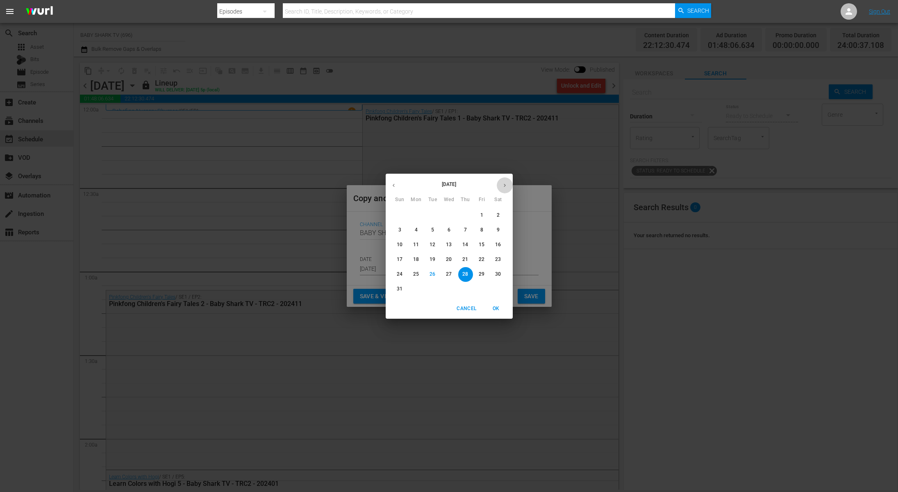
click at [504, 184] on icon "button" at bounding box center [505, 185] width 6 height 6
click at [430, 215] on span "2" at bounding box center [432, 215] width 15 height 7
type input "Sep 2nd 2025"
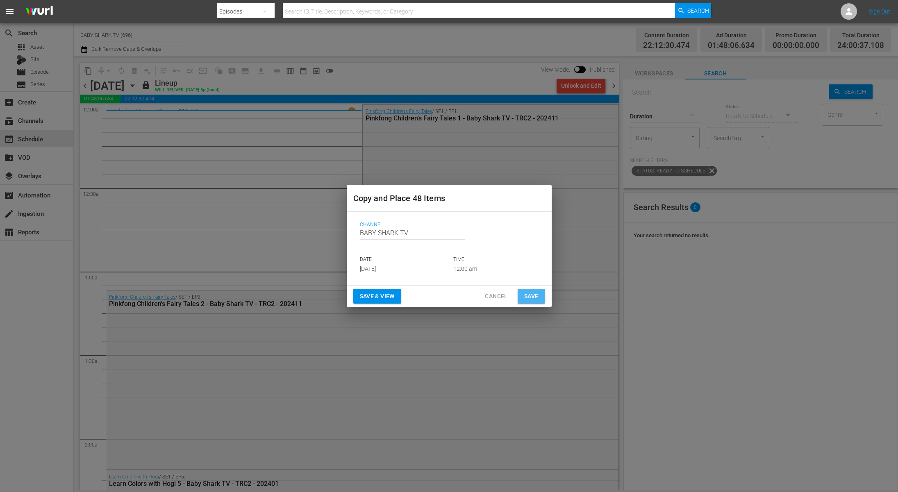
click at [535, 300] on span "Save" at bounding box center [531, 296] width 14 height 10
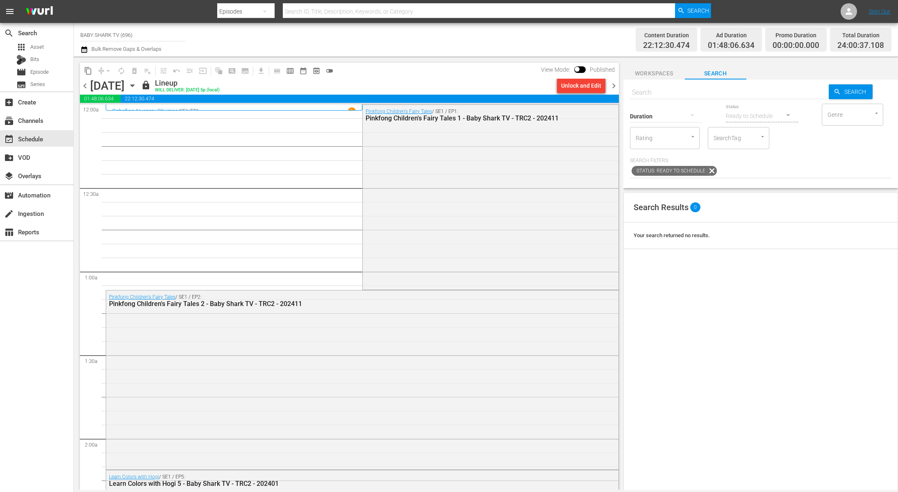
click at [137, 84] on icon "button" at bounding box center [132, 85] width 9 height 9
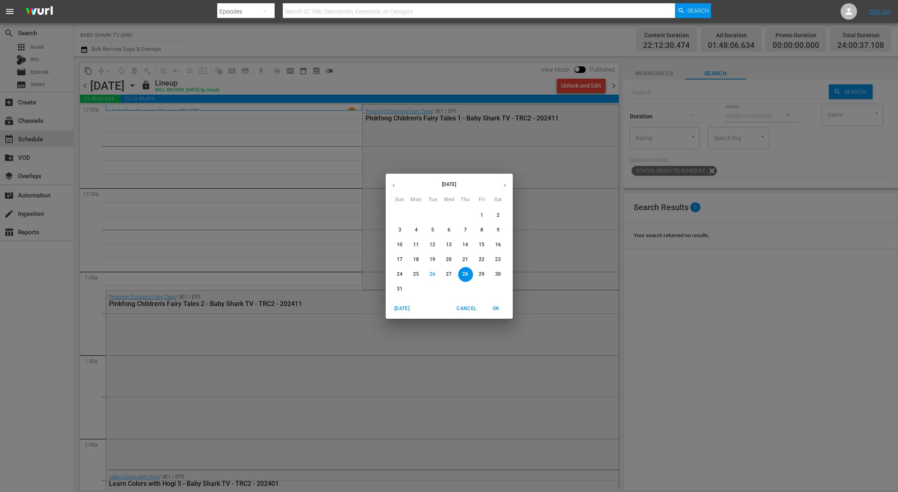
click at [680, 328] on div "August 2025 Sun Mon Tue Wed Thu Fri Sat 27 28 29 30 31 1 2 3 4 5 6 7 8 9 10 11 …" at bounding box center [449, 246] width 898 height 492
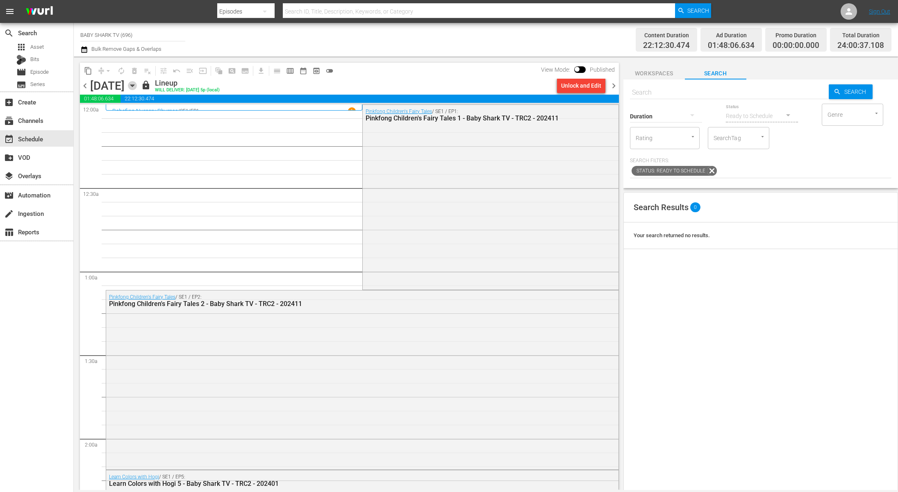
click at [137, 82] on icon "button" at bounding box center [132, 85] width 9 height 9
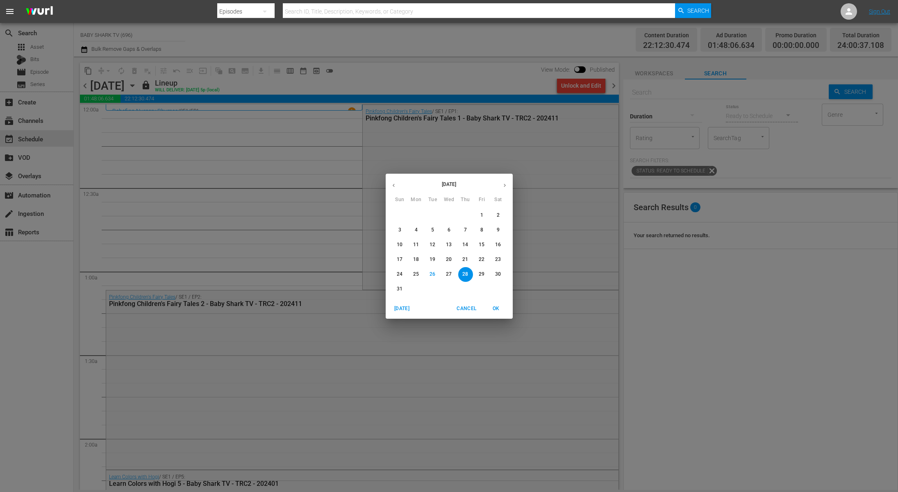
click at [504, 185] on icon "button" at bounding box center [505, 185] width 6 height 6
click at [416, 216] on p "1" at bounding box center [416, 215] width 3 height 7
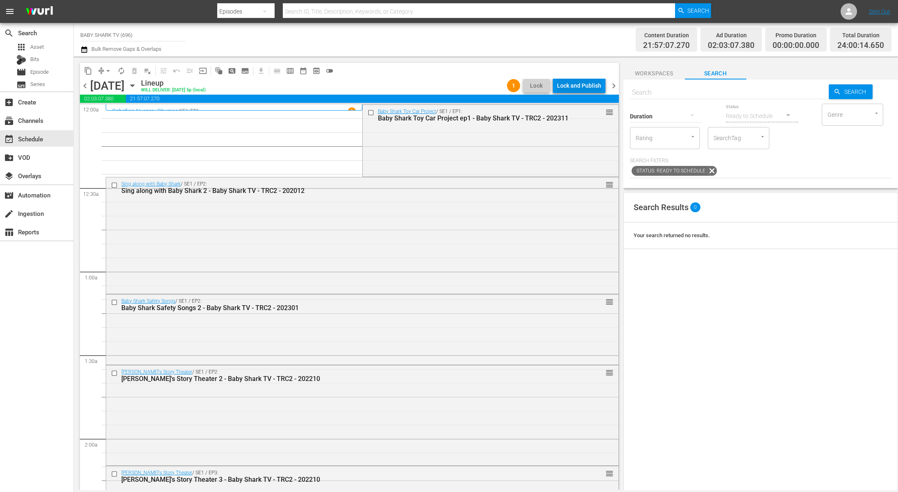
click at [570, 87] on div "Lock and Publish" at bounding box center [579, 85] width 44 height 15
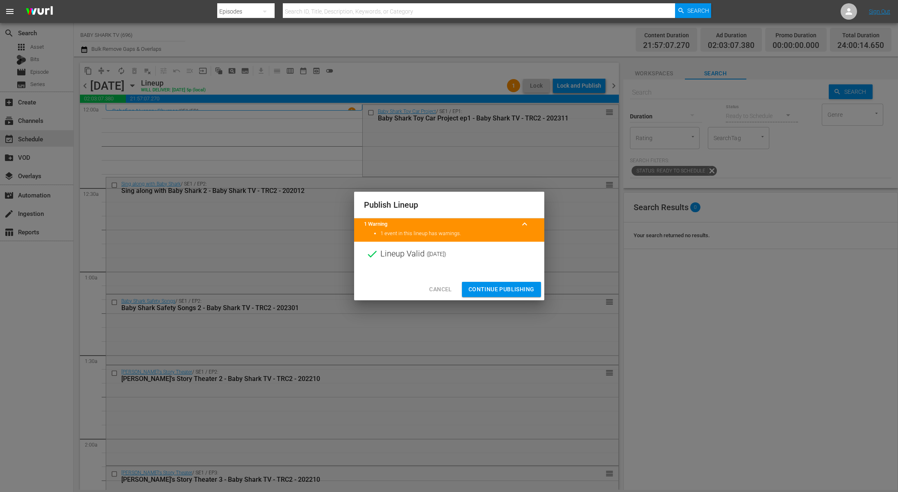
click at [485, 290] on span "Continue Publishing" at bounding box center [501, 289] width 66 height 10
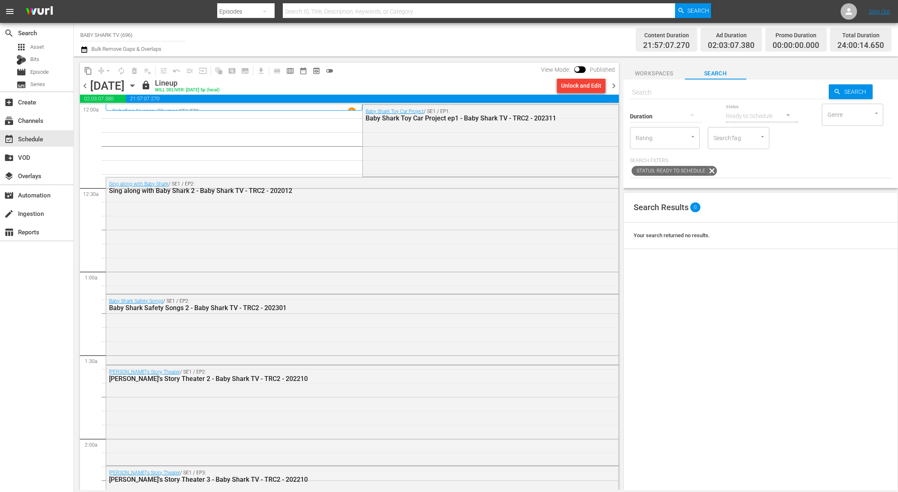
click at [720, 310] on div "Search Results 0 Your search returned no results." at bounding box center [760, 397] width 275 height 411
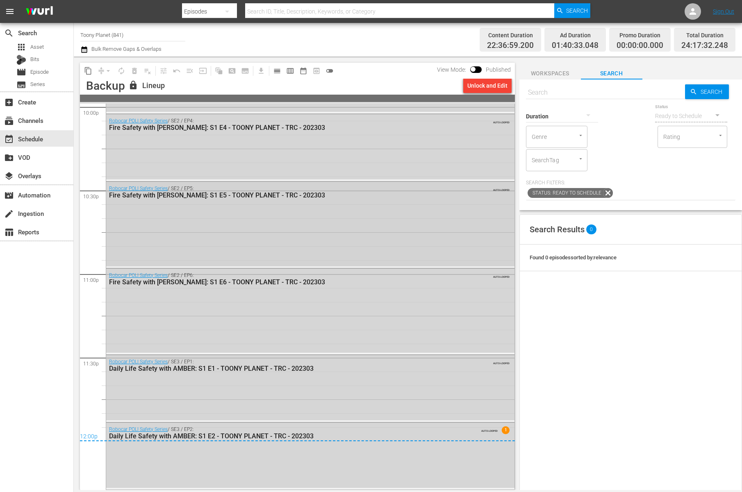
scroll to position [3675, 0]
